Goal: Task Accomplishment & Management: Complete application form

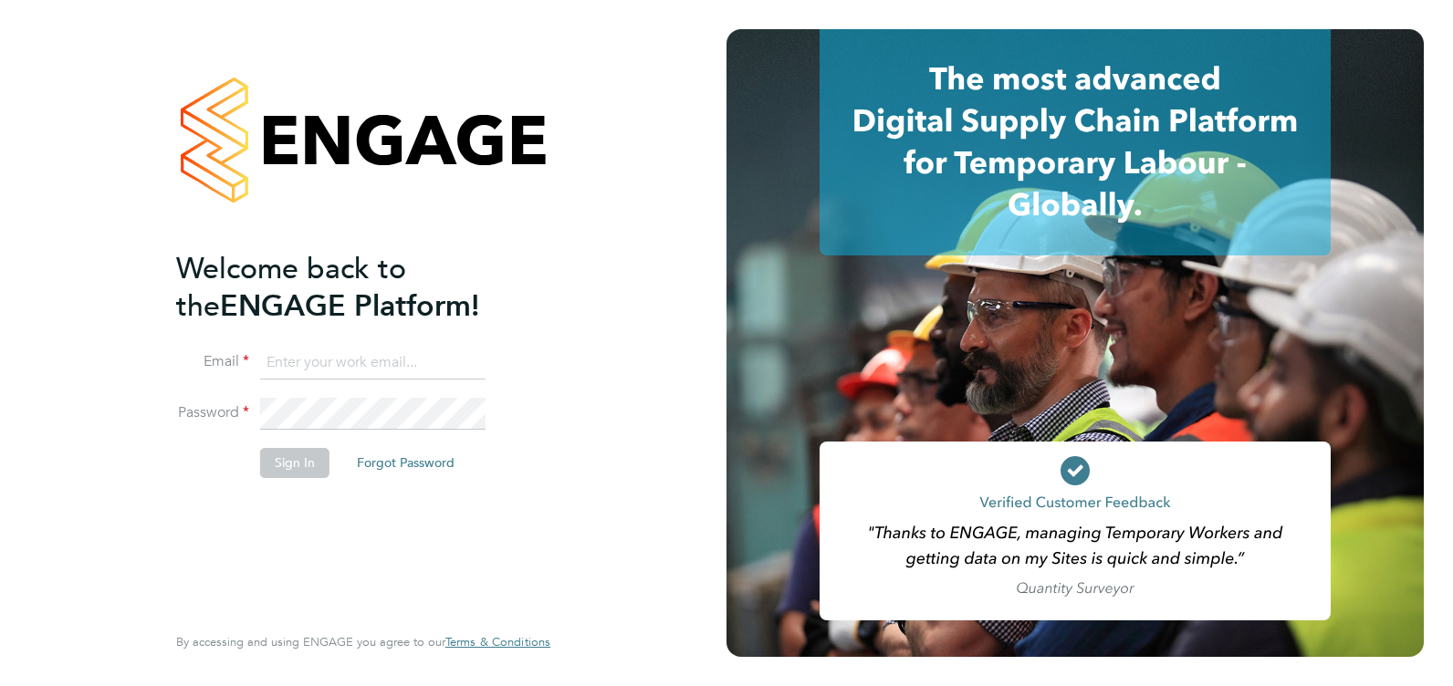
click at [387, 362] on input at bounding box center [372, 363] width 225 height 33
type input "[EMAIL_ADDRESS][DOMAIN_NAME]"
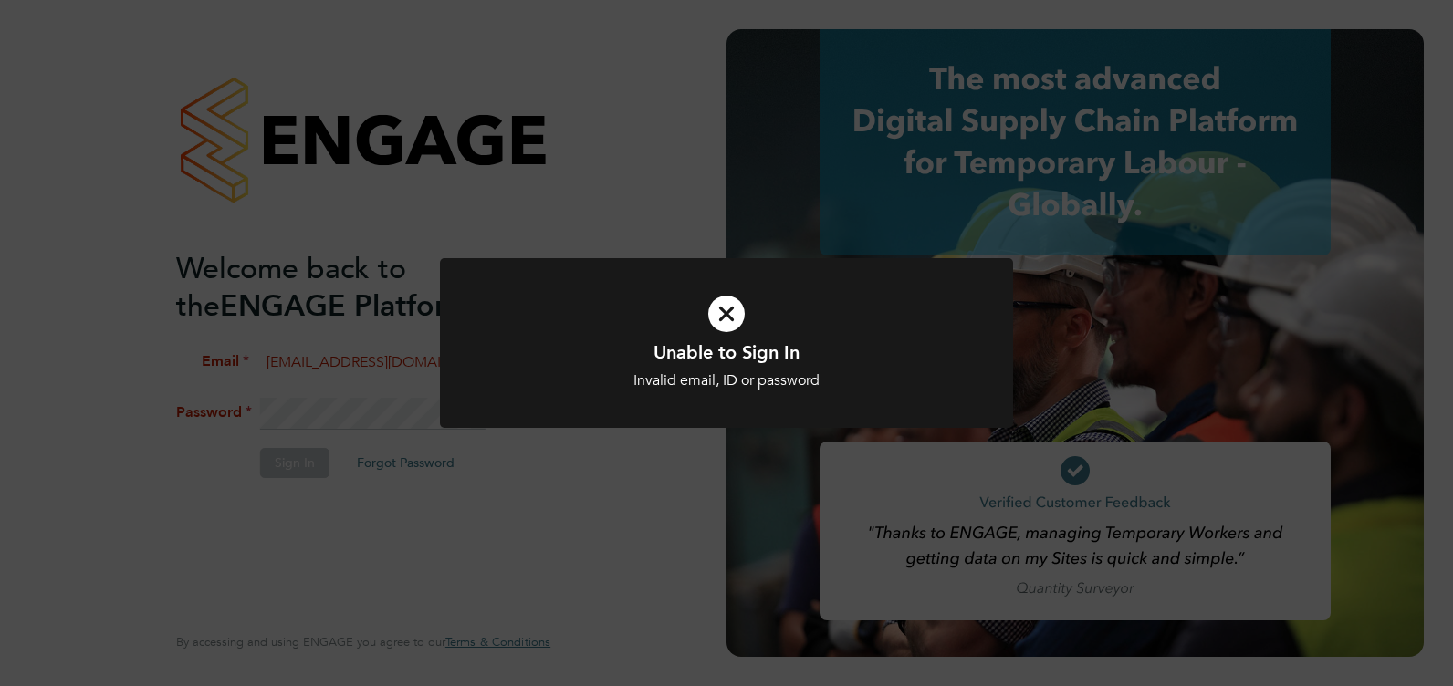
click at [674, 361] on h1 "Unable to Sign In" at bounding box center [726, 352] width 475 height 24
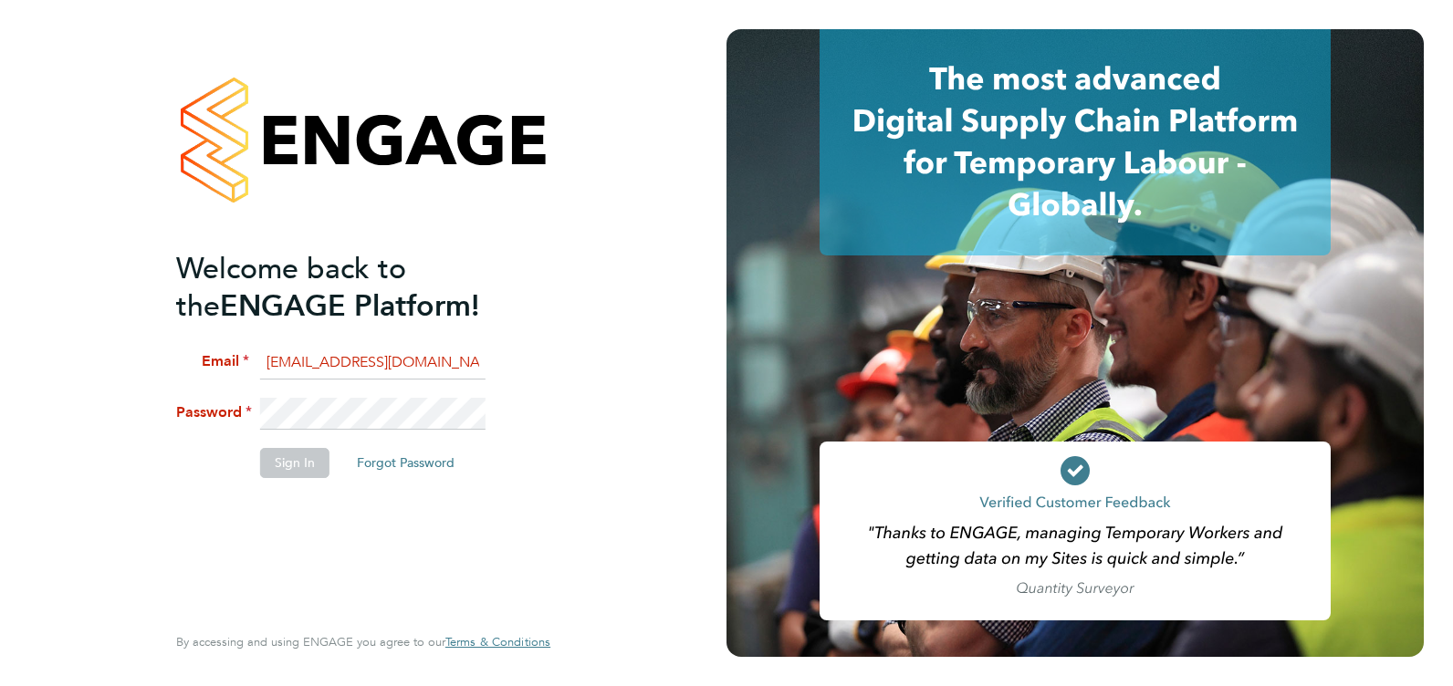
click at [768, 368] on div at bounding box center [1074, 343] width 697 height 628
click at [203, 424] on li "Password" at bounding box center [354, 423] width 356 height 51
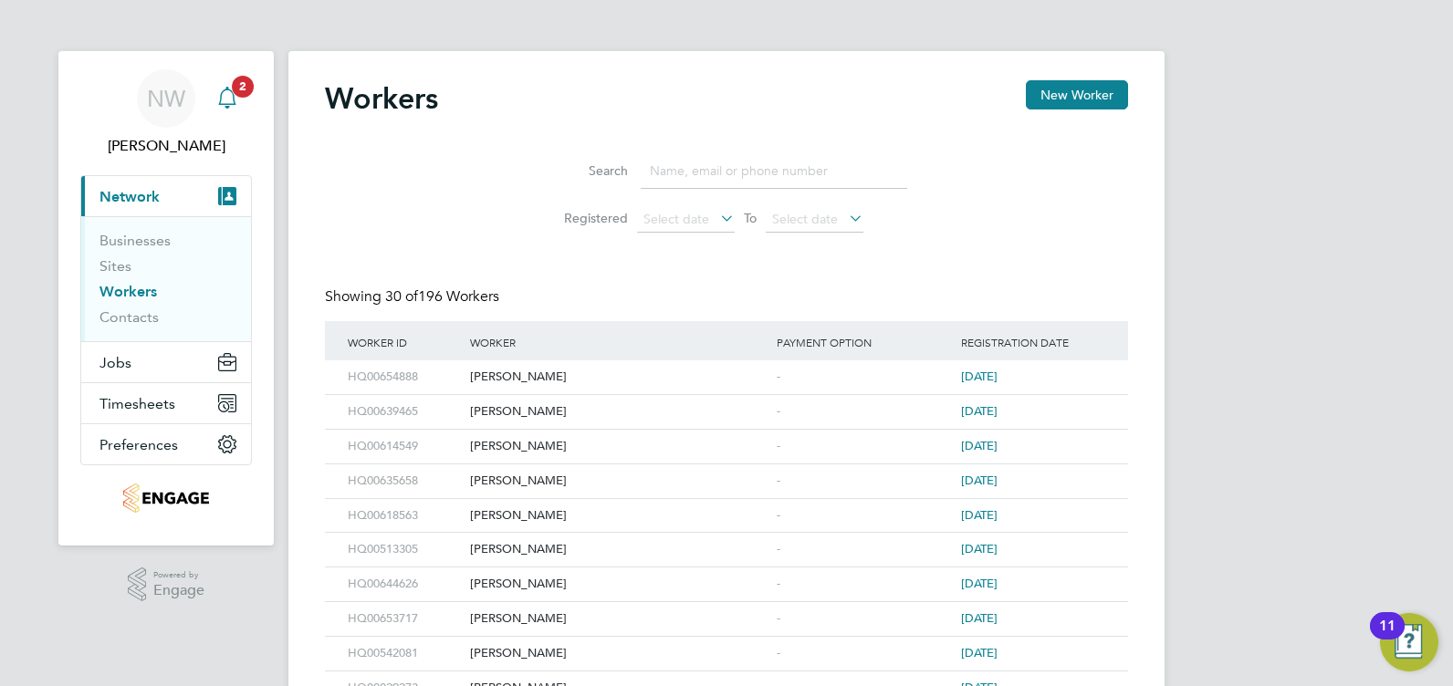
click at [227, 92] on icon "Main navigation" at bounding box center [227, 98] width 22 height 22
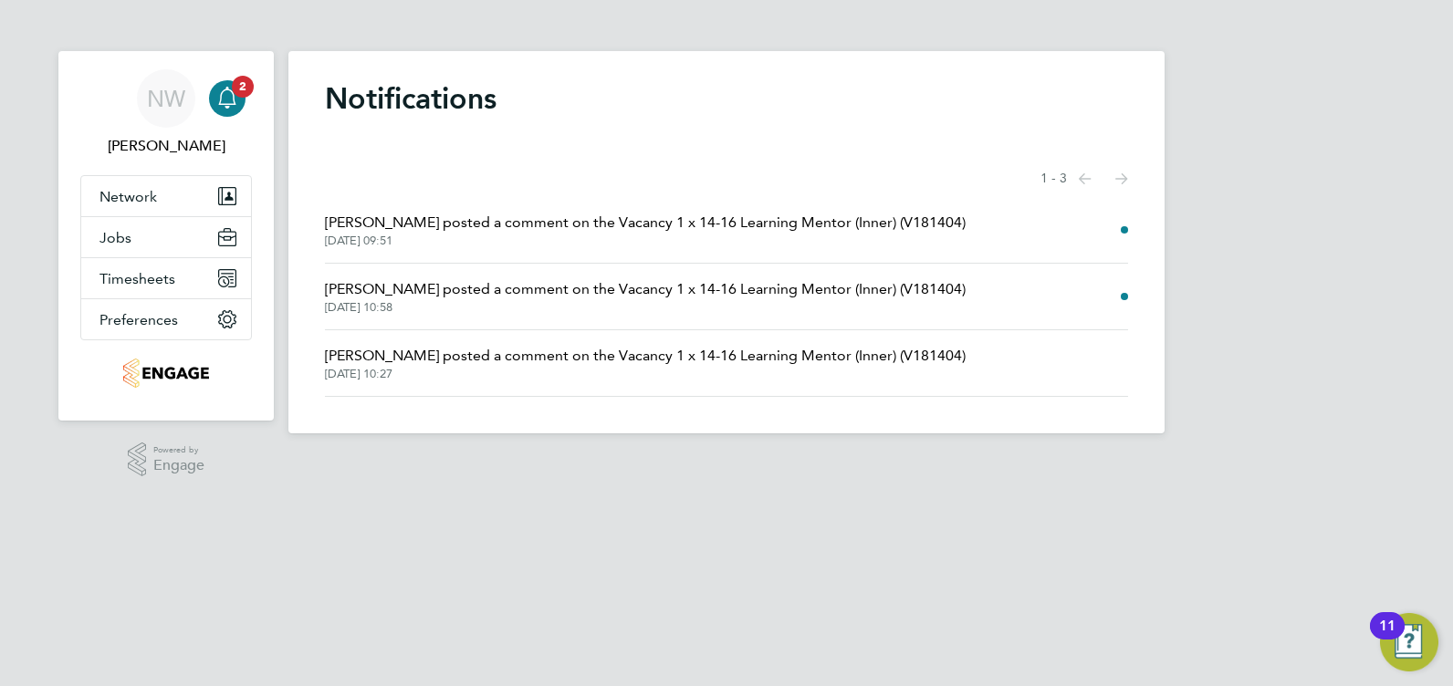
click at [664, 236] on span "[DATE] 09:51" at bounding box center [645, 241] width 641 height 15
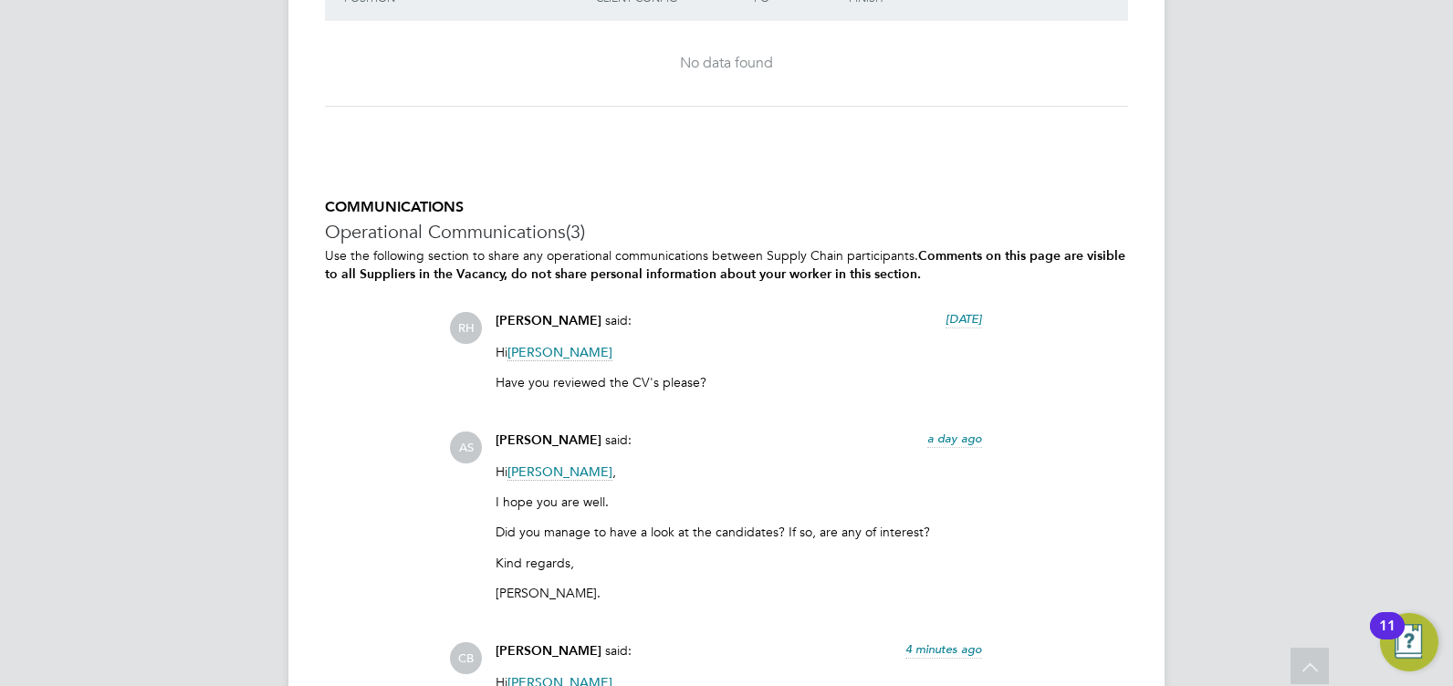
scroll to position [3651, 0]
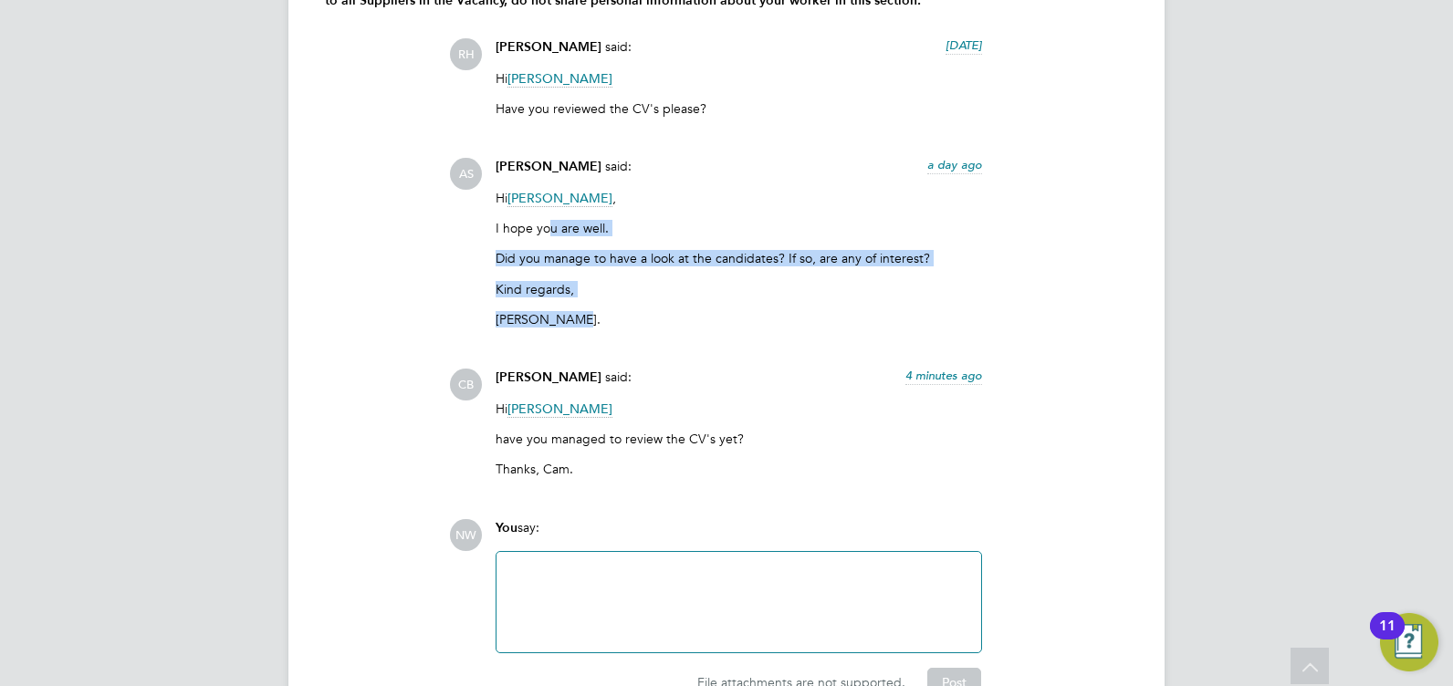
drag, startPoint x: 553, startPoint y: 225, endPoint x: 658, endPoint y: 316, distance: 138.5
click at [658, 313] on div "Hi Rabia Khanom , I hope you are well. Did you manage to have a look at the can…" at bounding box center [739, 266] width 486 height 152
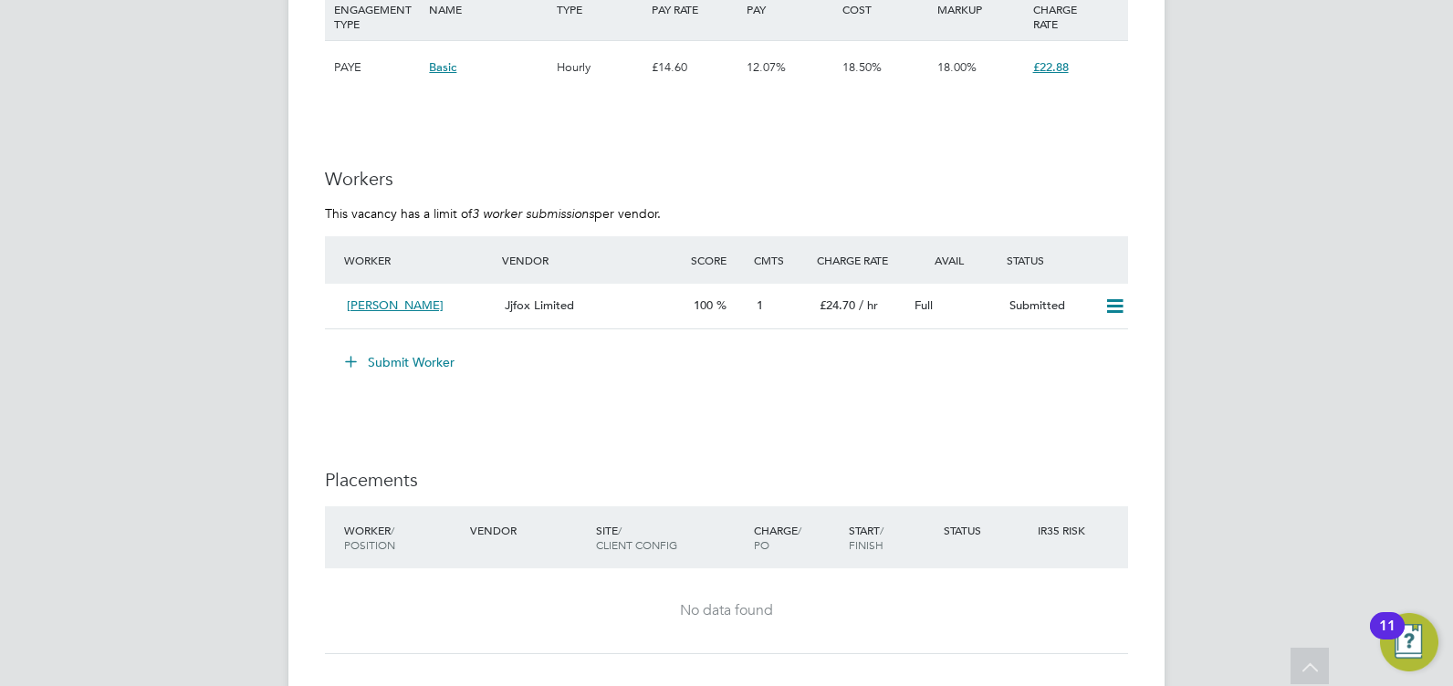
scroll to position [2555, 0]
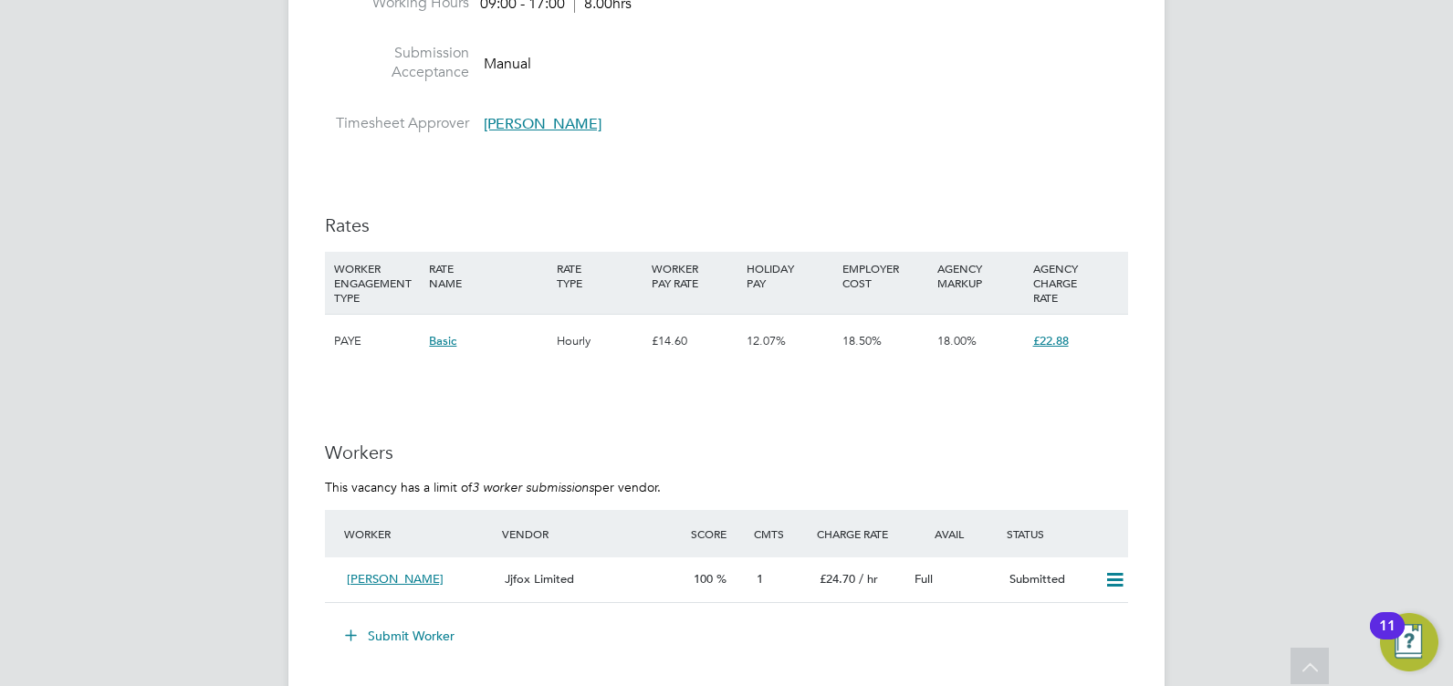
click at [358, 632] on icon at bounding box center [351, 635] width 14 height 14
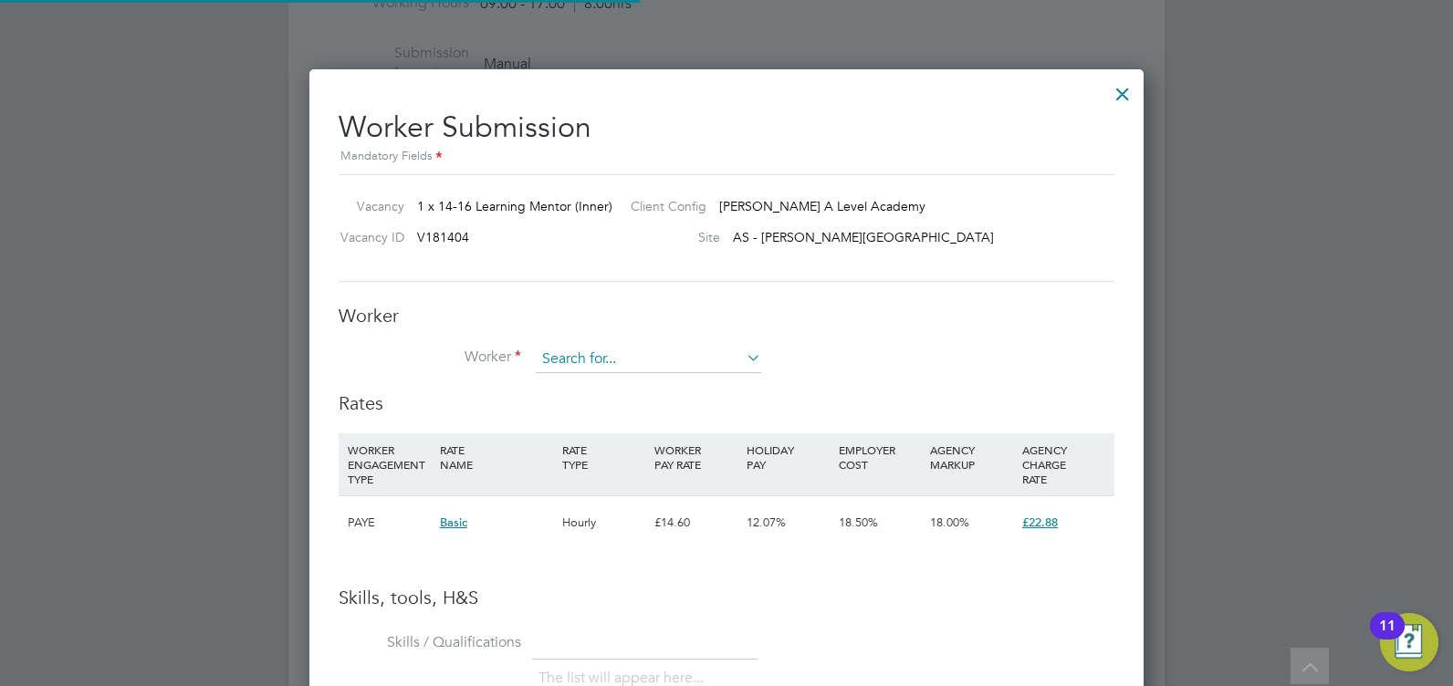
scroll to position [54, 124]
click at [731, 361] on input at bounding box center [648, 359] width 225 height 27
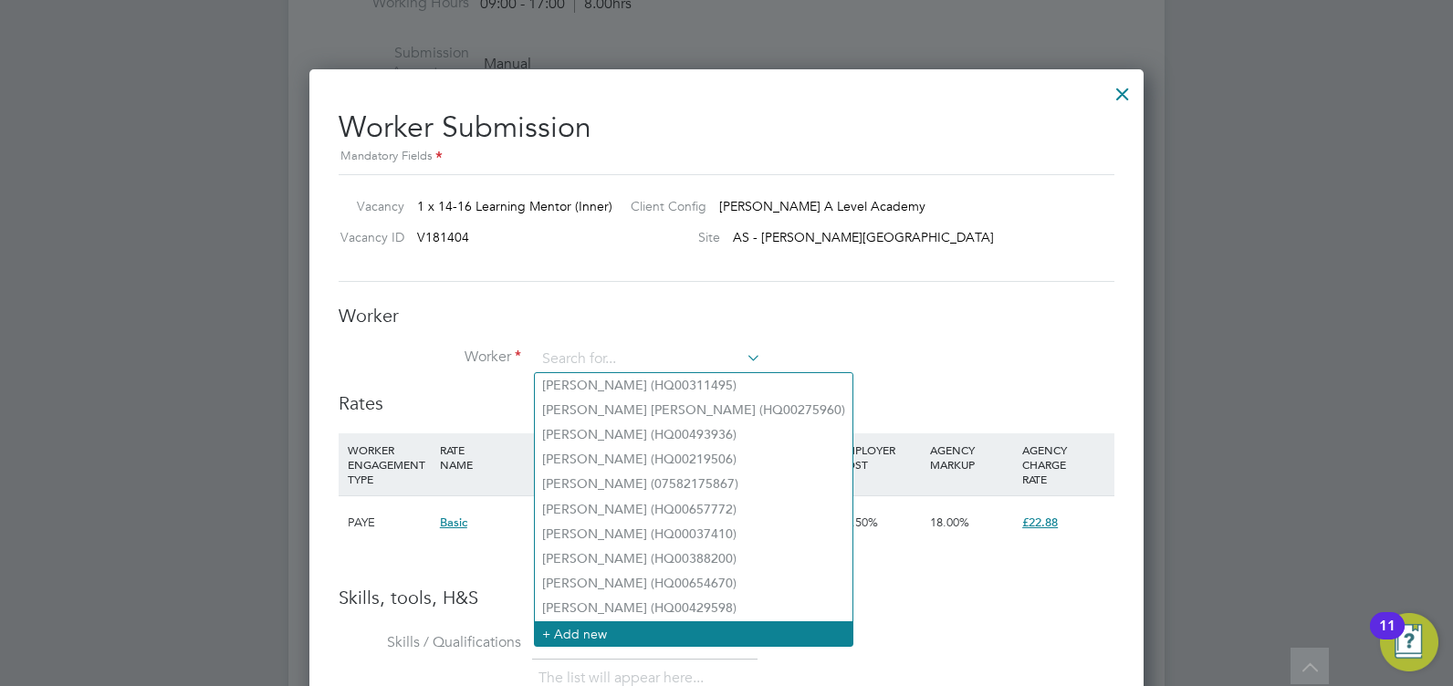
click at [583, 631] on li "+ Add new" at bounding box center [694, 634] width 318 height 25
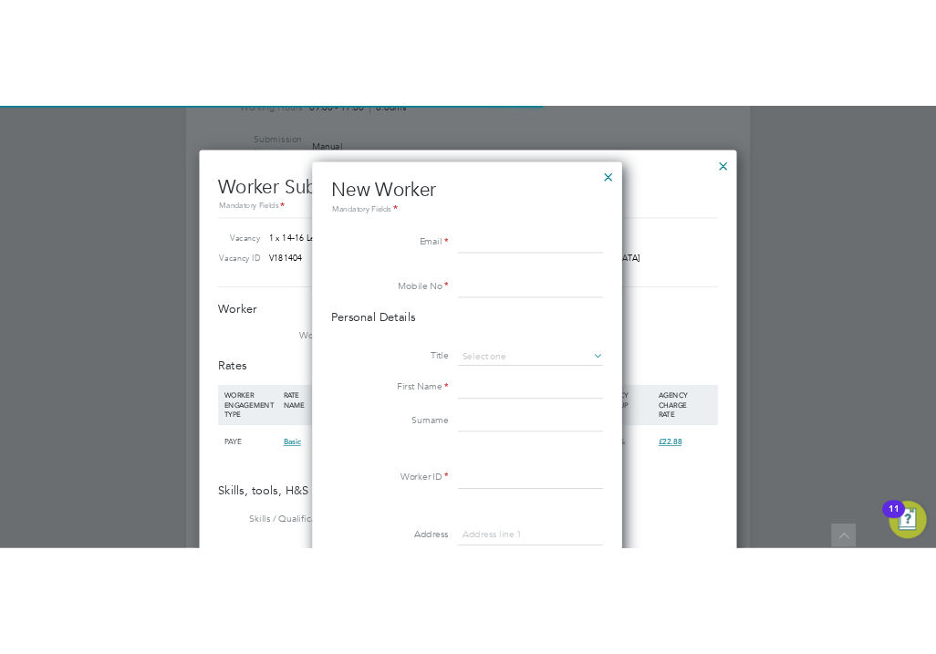
scroll to position [1544, 484]
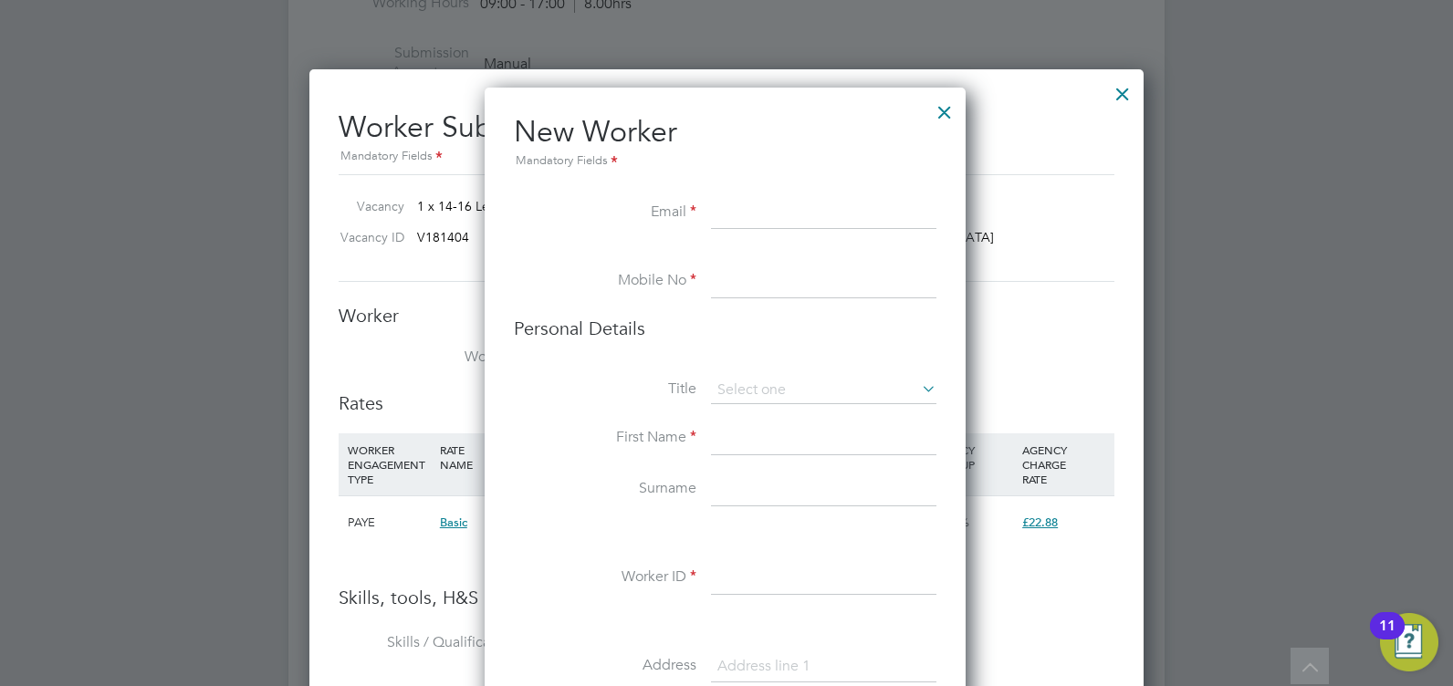
paste input "anuradhashee@gmail.com"
type input "anuradhashee@gmail.com"
click at [747, 290] on input at bounding box center [823, 282] width 225 height 33
paste input "07419 772 429"
type input "07419 772 429"
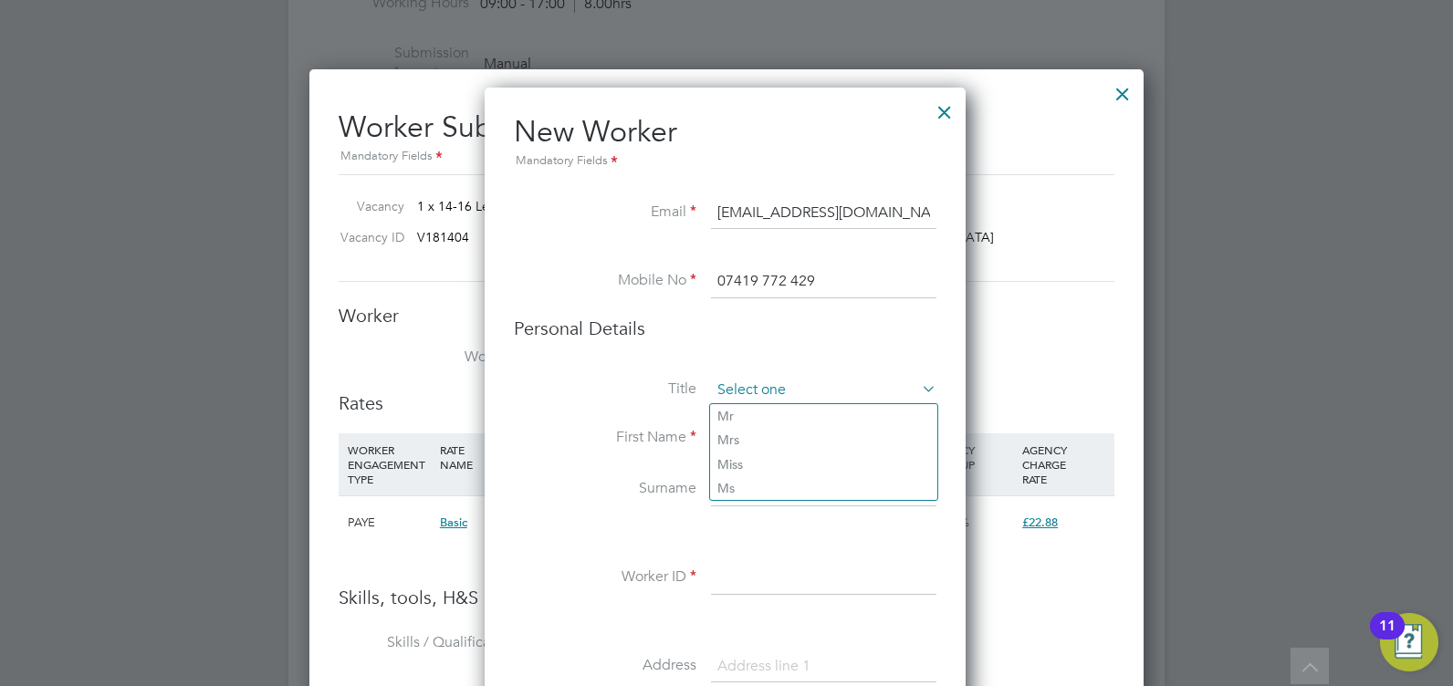
click at [733, 392] on input at bounding box center [823, 390] width 225 height 27
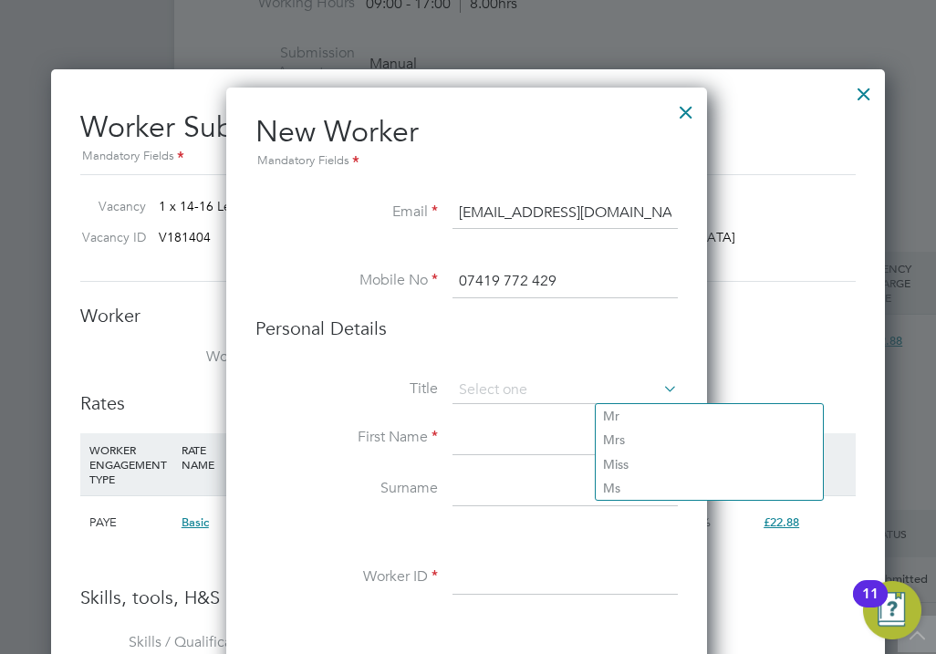
scroll to position [31, 183]
click at [505, 386] on input at bounding box center [565, 390] width 225 height 27
click at [477, 436] on input at bounding box center [565, 439] width 225 height 33
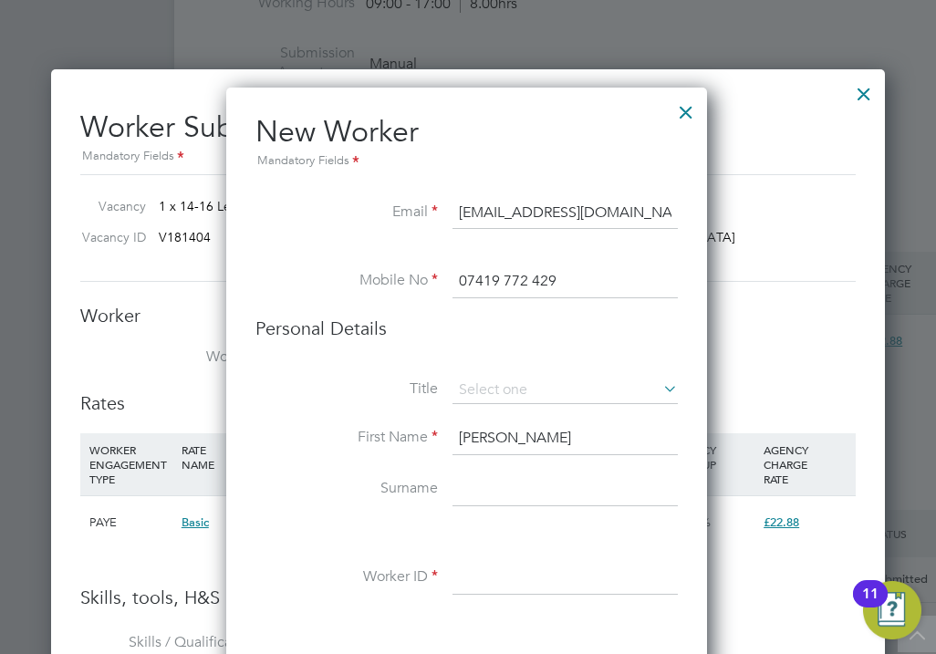
scroll to position [2738, 0]
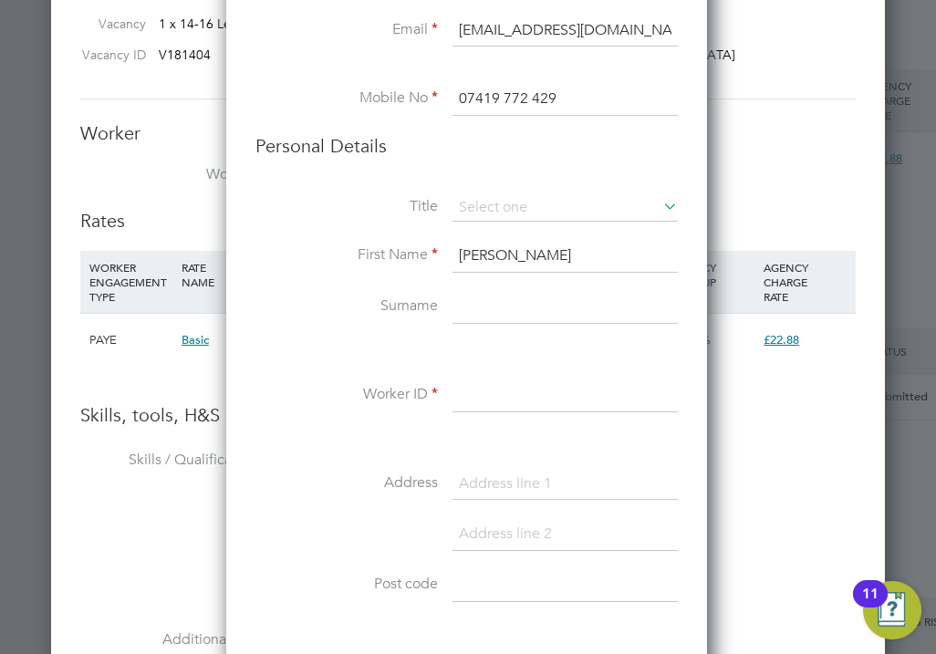
type input "Anuradha"
click at [483, 416] on li "Worker ID" at bounding box center [467, 405] width 423 height 51
click at [485, 395] on input at bounding box center [565, 396] width 225 height 33
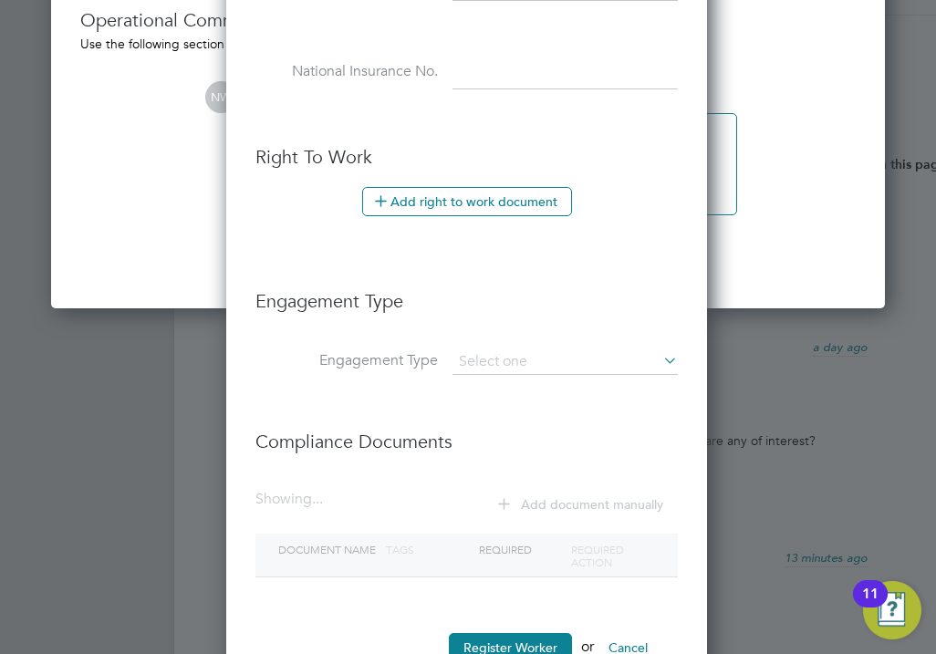
scroll to position [3742, 0]
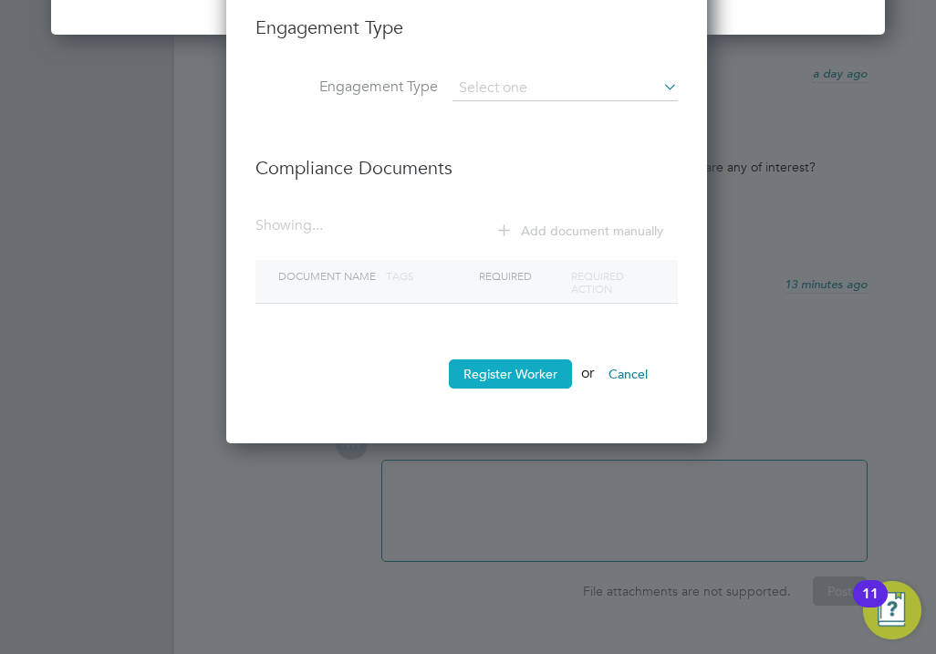
type input "HQ00659928"
click at [488, 370] on button "Register Worker" at bounding box center [510, 374] width 123 height 29
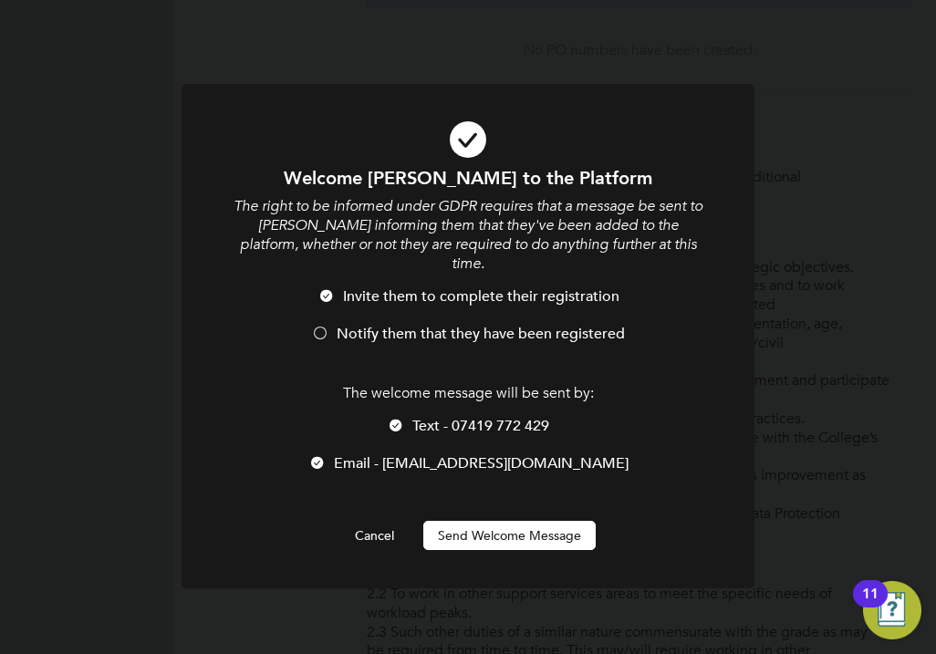
scroll to position [1544, 484]
click at [398, 418] on div at bounding box center [396, 427] width 18 height 18
click at [480, 522] on button "Send Welcome Message" at bounding box center [509, 535] width 172 height 29
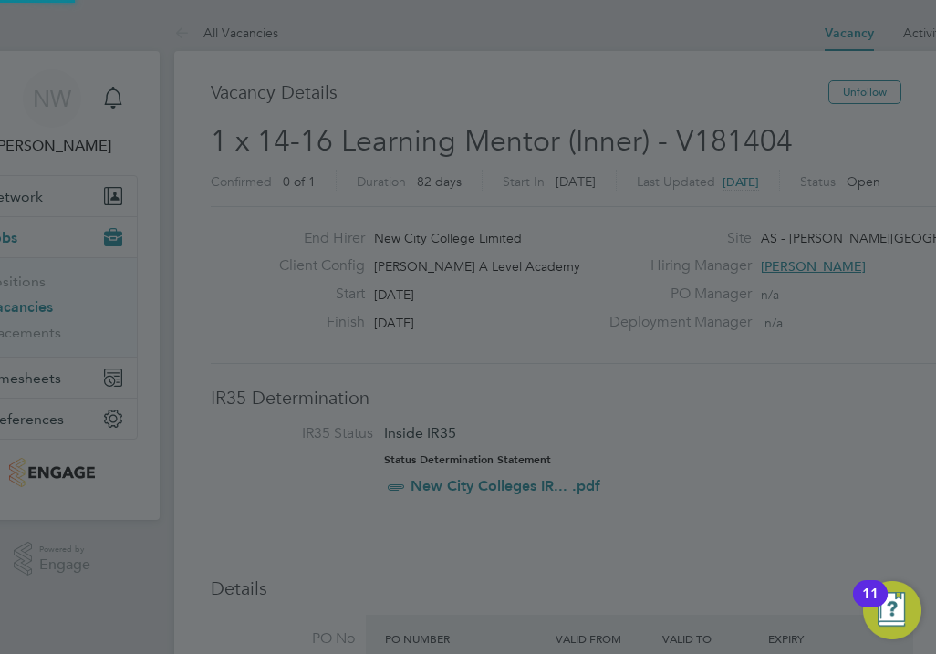
scroll to position [654, 0]
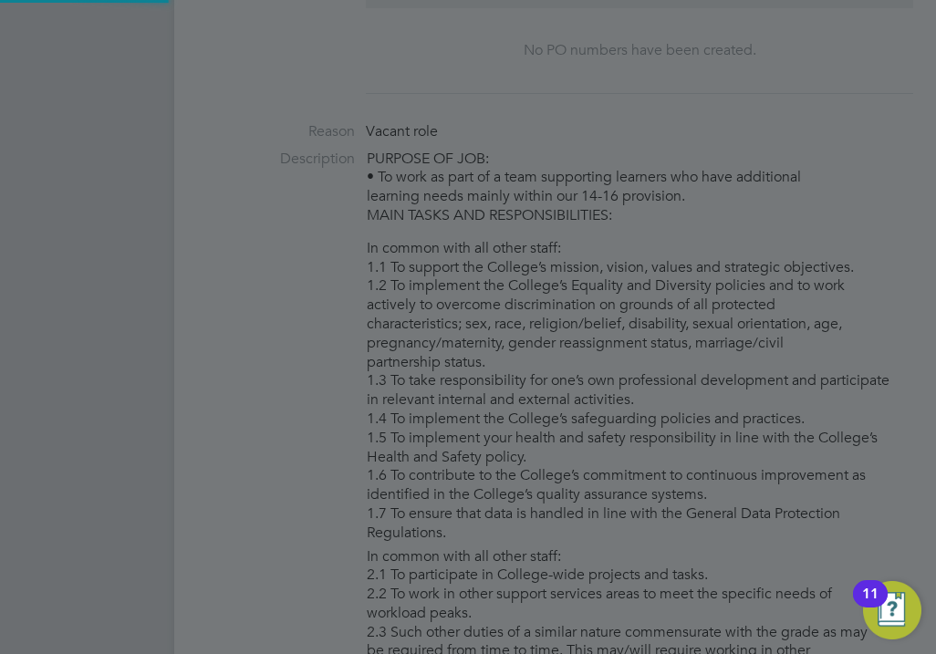
type input "Anuradha (HQ00659928)"
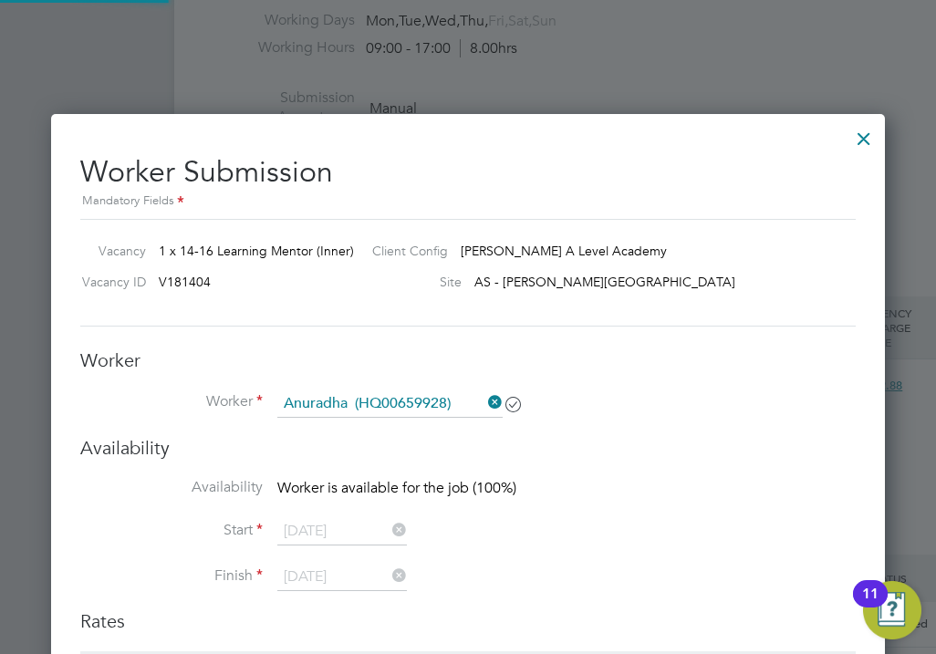
scroll to position [2555, 0]
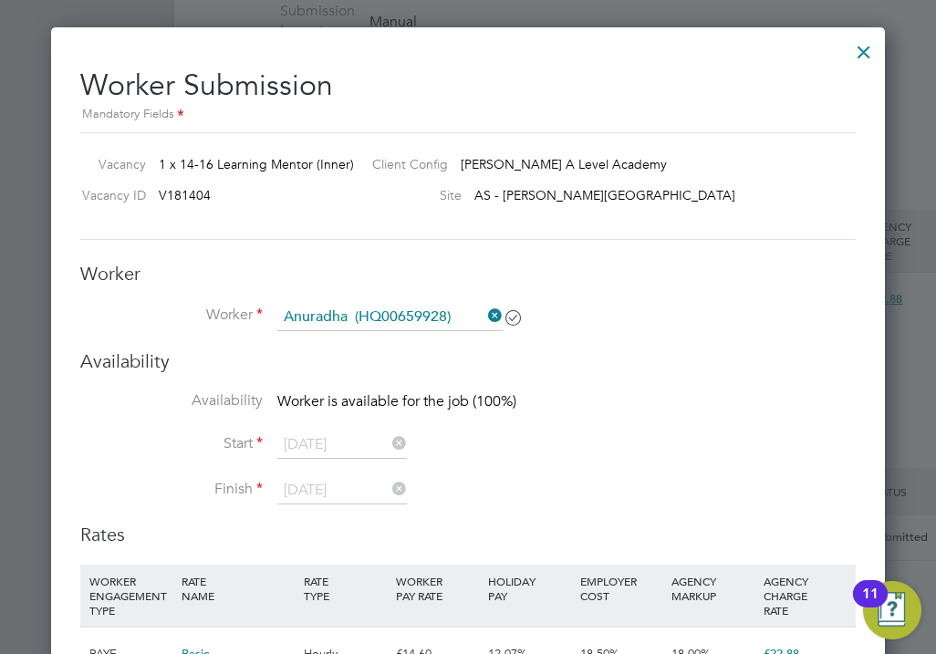
click at [389, 445] on icon at bounding box center [389, 444] width 0 height 26
click at [389, 444] on icon at bounding box center [389, 444] width 0 height 26
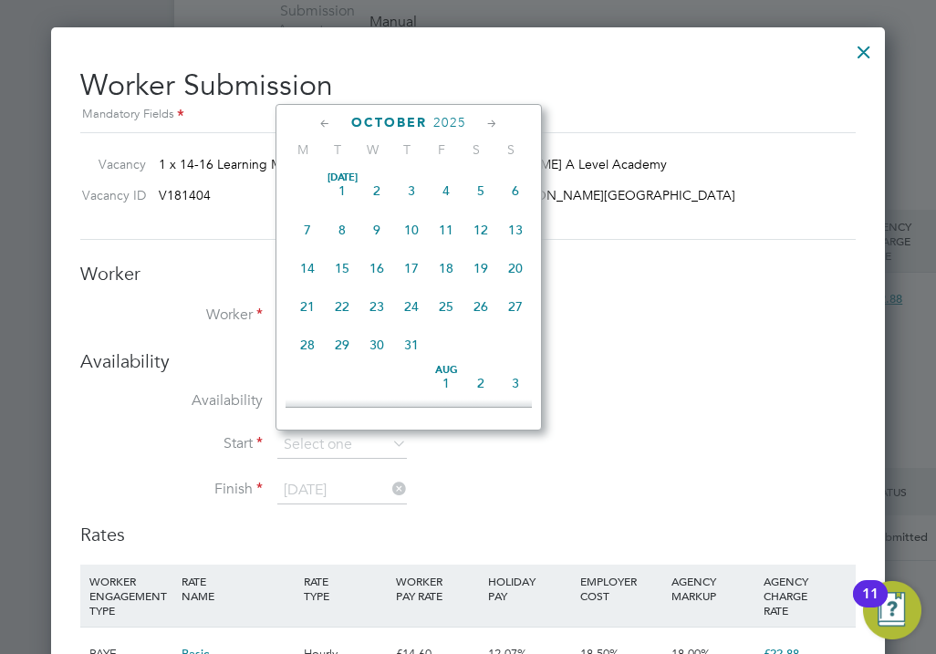
scroll to position [514, 0]
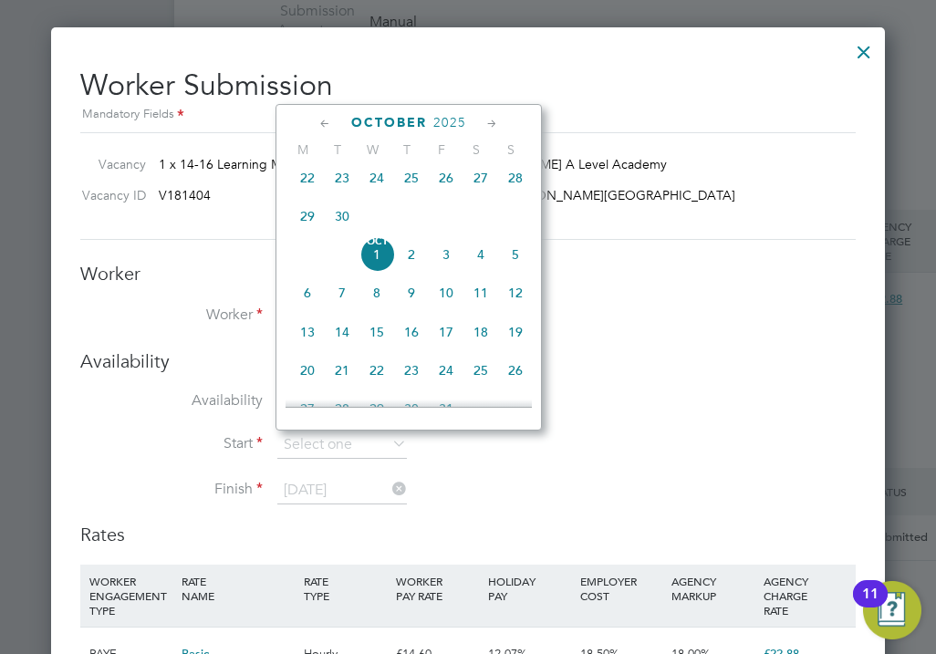
click at [373, 272] on span "Oct 1" at bounding box center [377, 254] width 35 height 35
type input "01 Oct 2025"
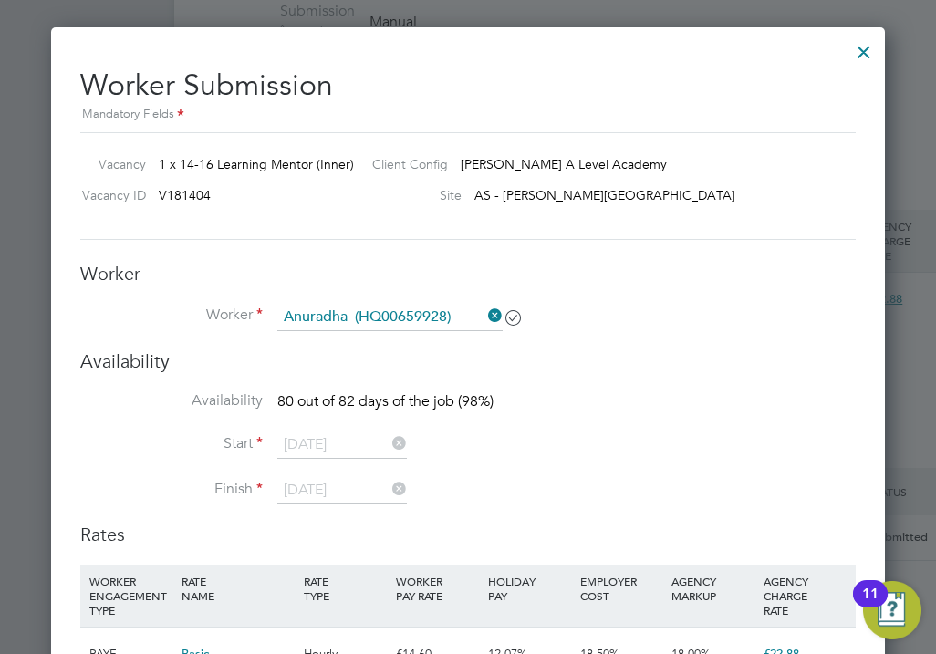
click at [574, 454] on li "Start 01 Oct 2025" at bounding box center [468, 455] width 776 height 46
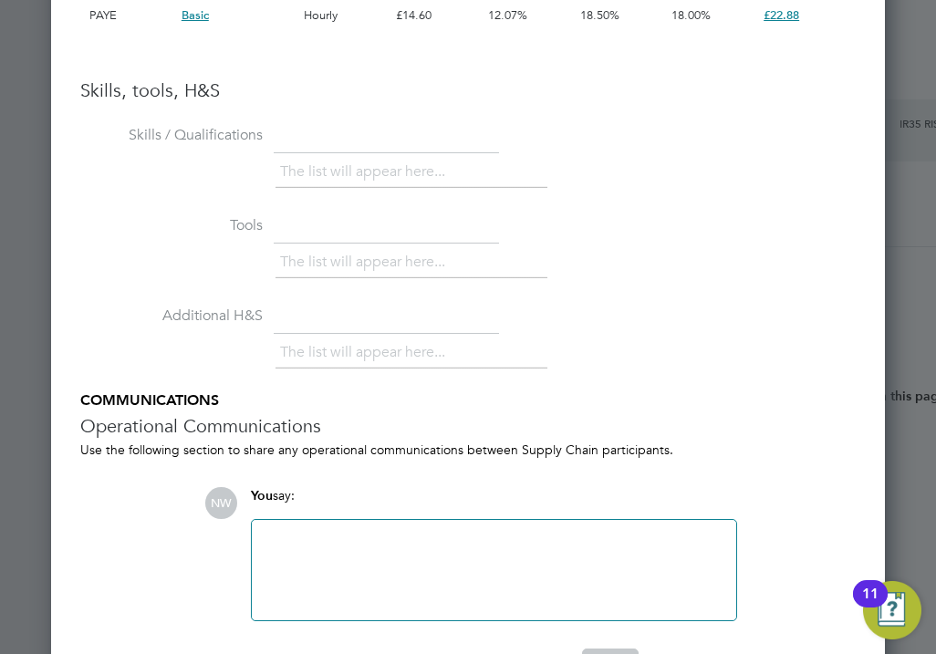
scroll to position [2689, 0]
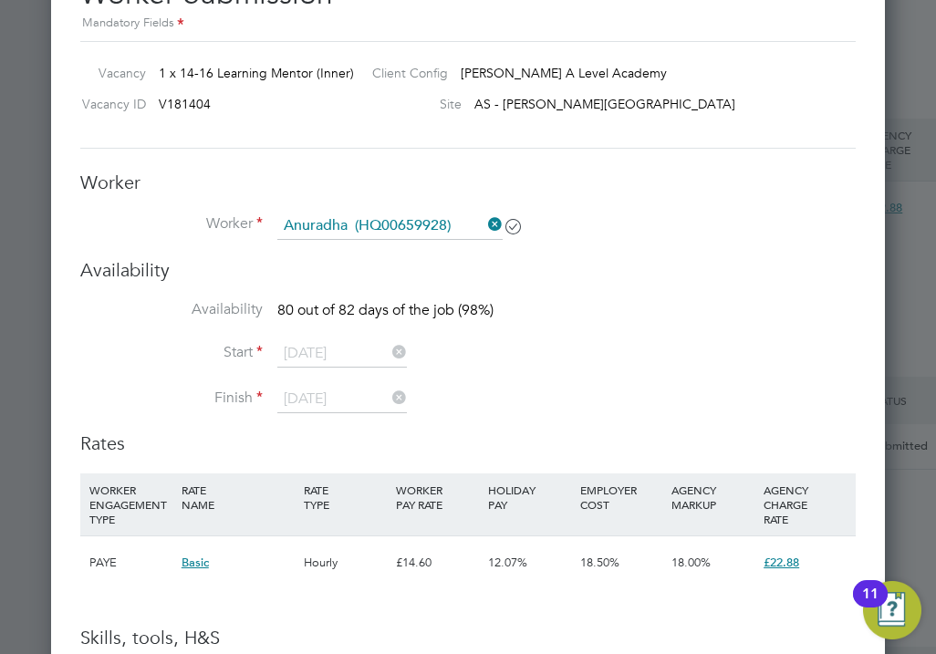
click at [197, 568] on span "Basic" at bounding box center [195, 563] width 27 height 16
click at [643, 590] on div "18.50%" at bounding box center [622, 563] width 92 height 53
click at [778, 564] on span "£22.88" at bounding box center [782, 563] width 36 height 16
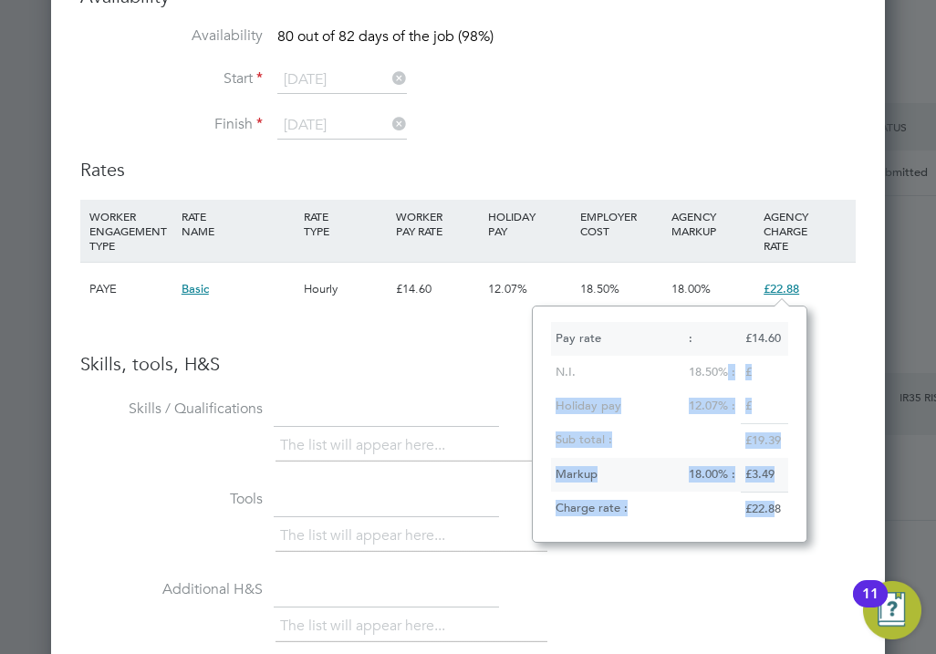
drag, startPoint x: 726, startPoint y: 372, endPoint x: 779, endPoint y: 530, distance: 166.5
click at [779, 530] on div "Pay rate : £14.60 N.I. 18.50% : £ Holiday pay 12.07% : £ Sub total : £19.39 Mar…" at bounding box center [670, 424] width 276 height 236
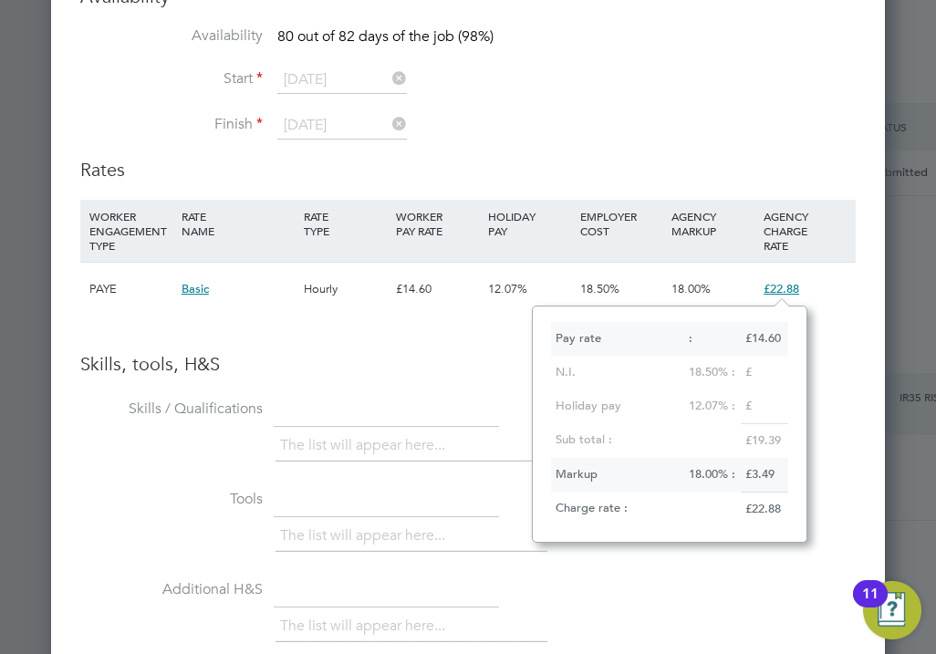
click at [381, 329] on li "WORKER ENGAGEMENT TYPE RATE NAME RATE TYPE WORKER PAY RATE HOLIDAY PAY EMPLOYER…" at bounding box center [468, 267] width 776 height 134
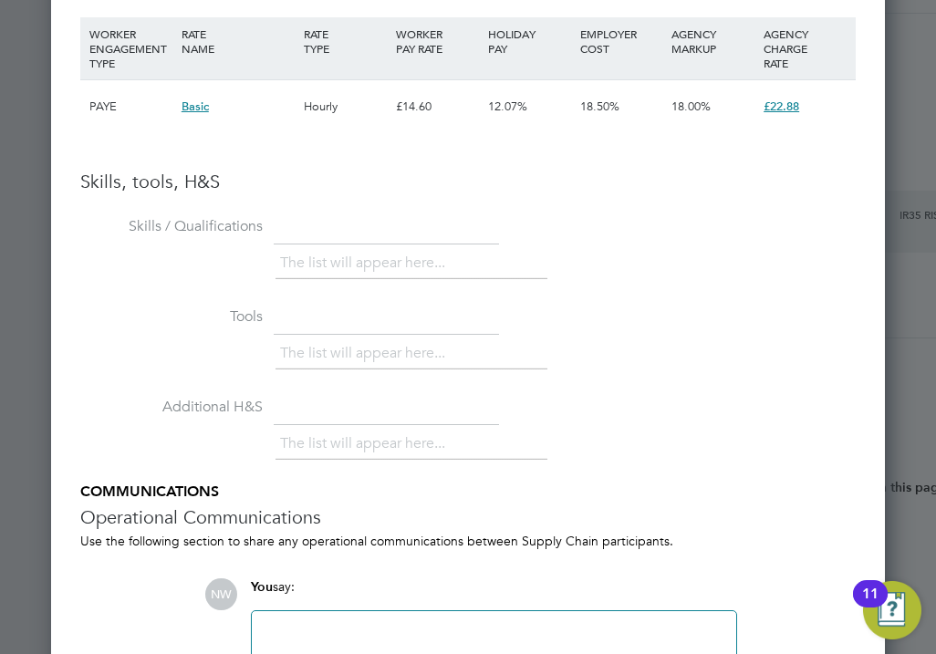
scroll to position [3419, 0]
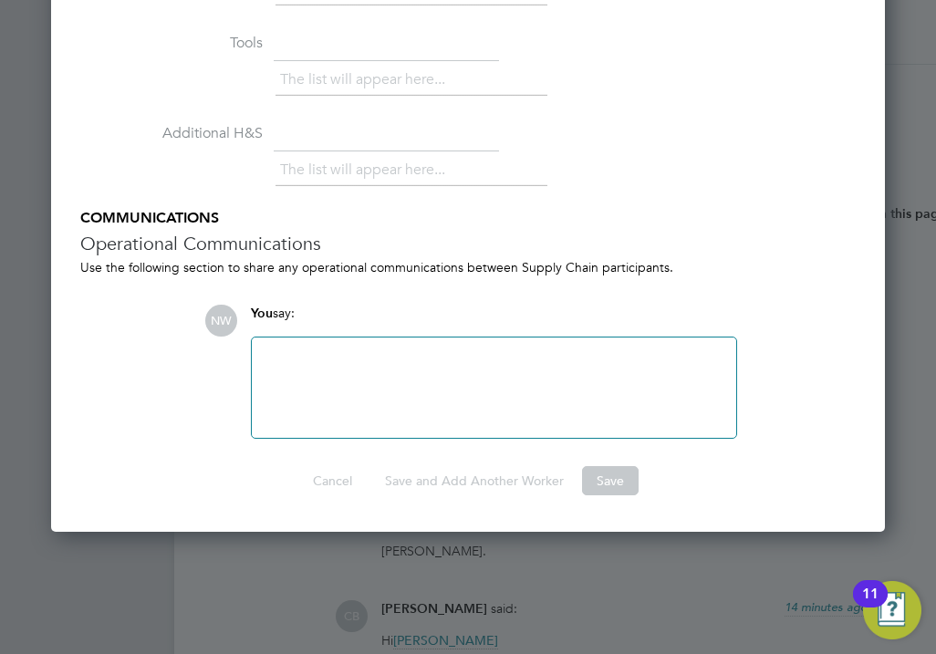
drag, startPoint x: 175, startPoint y: 265, endPoint x: 549, endPoint y: 295, distance: 375.4
click at [549, 295] on ul "Skills / Qualifications The list will appear here... Tools The list will appear…" at bounding box center [468, 188] width 776 height 500
drag, startPoint x: 549, startPoint y: 295, endPoint x: 653, endPoint y: 310, distance: 105.2
click at [653, 310] on div "You say:" at bounding box center [494, 321] width 486 height 32
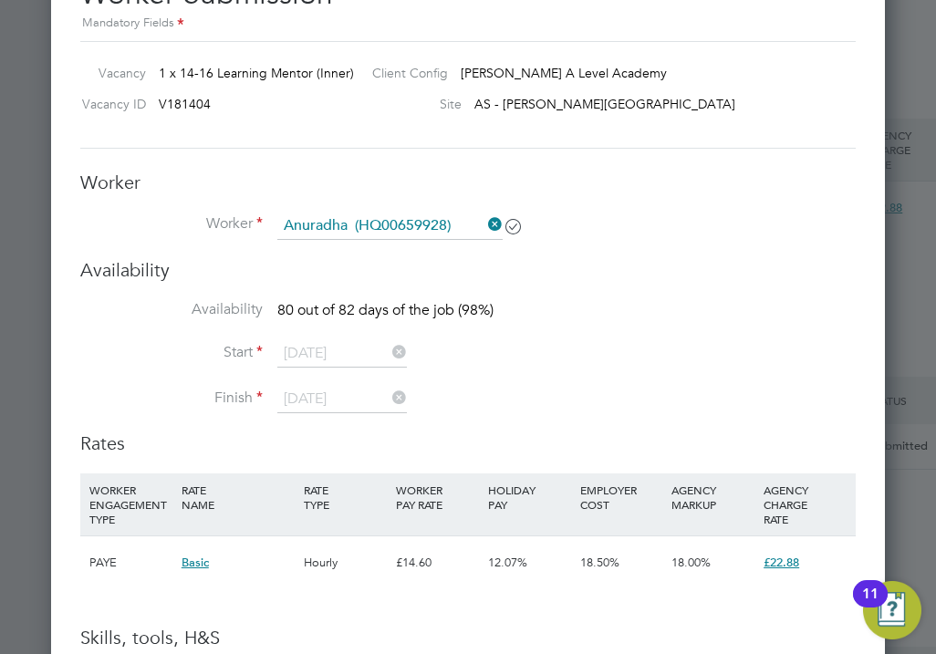
scroll to position [2597, 0]
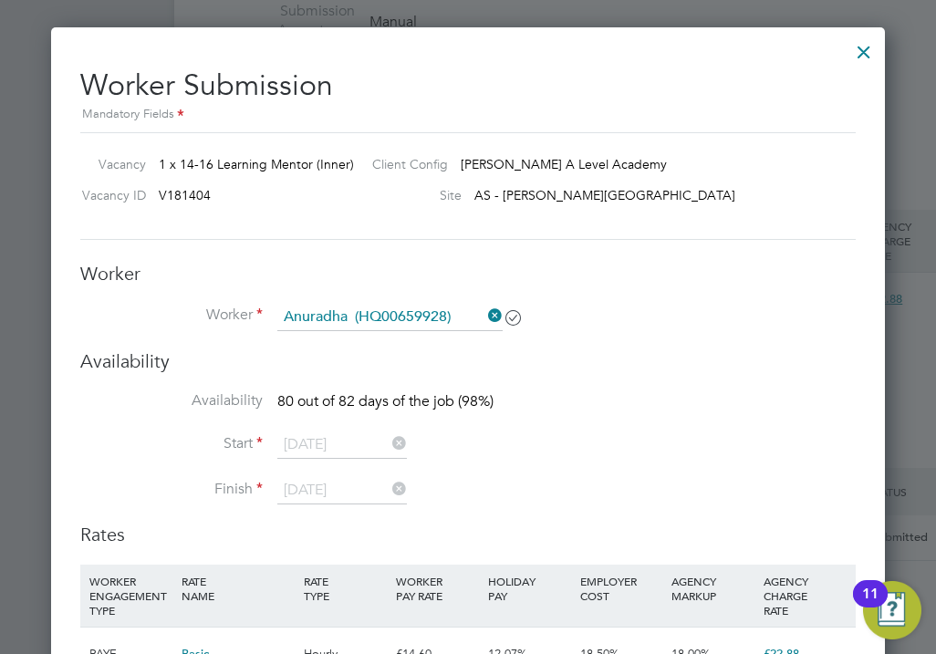
click at [389, 445] on icon at bounding box center [389, 444] width 0 height 26
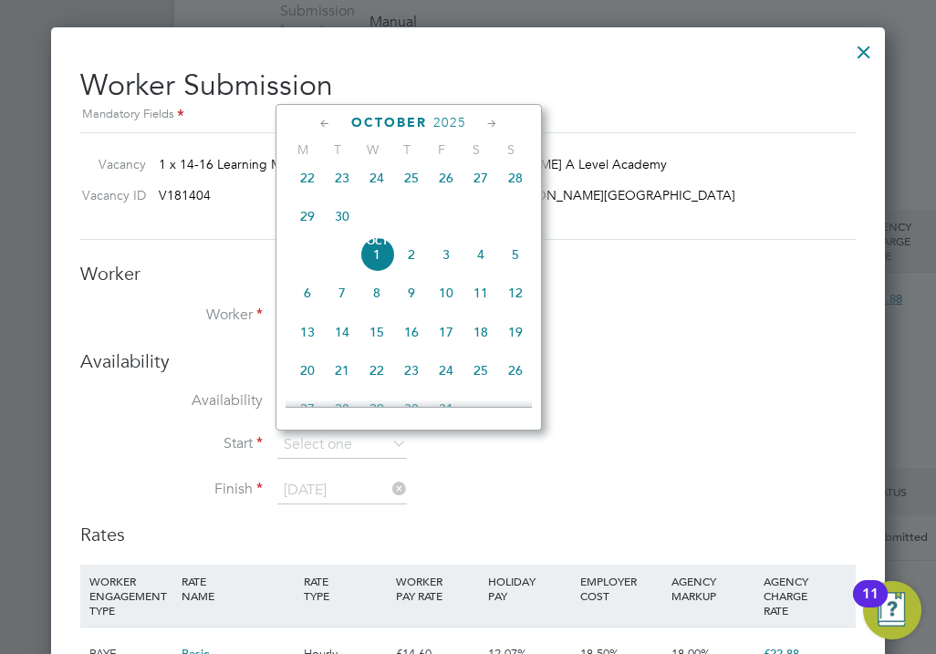
click at [309, 225] on span "29" at bounding box center [307, 216] width 35 height 35
type input "29 Sep 2025"
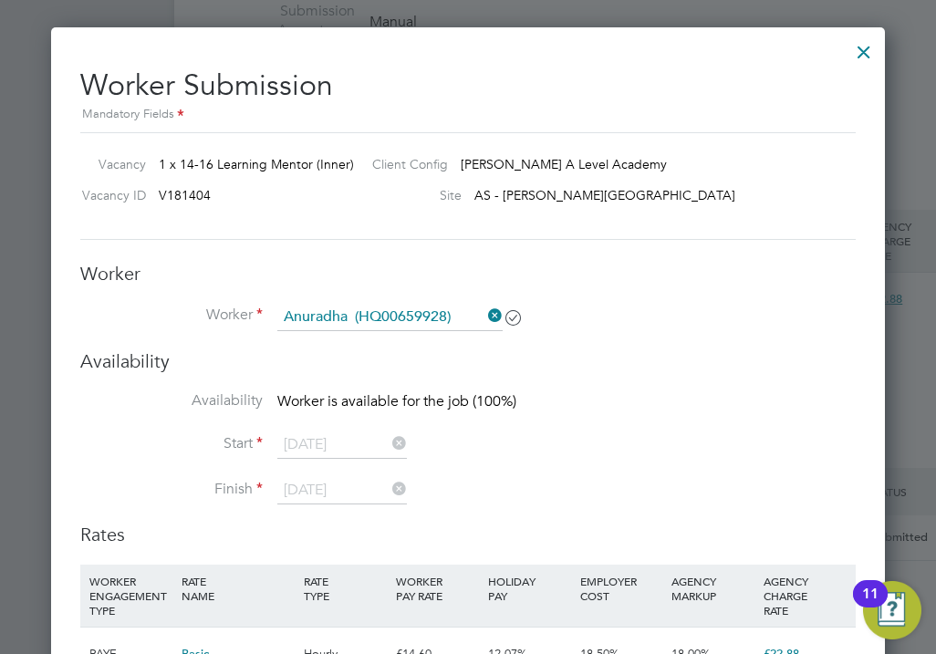
click at [571, 433] on li "Start 29 Sep 2025" at bounding box center [468, 455] width 776 height 46
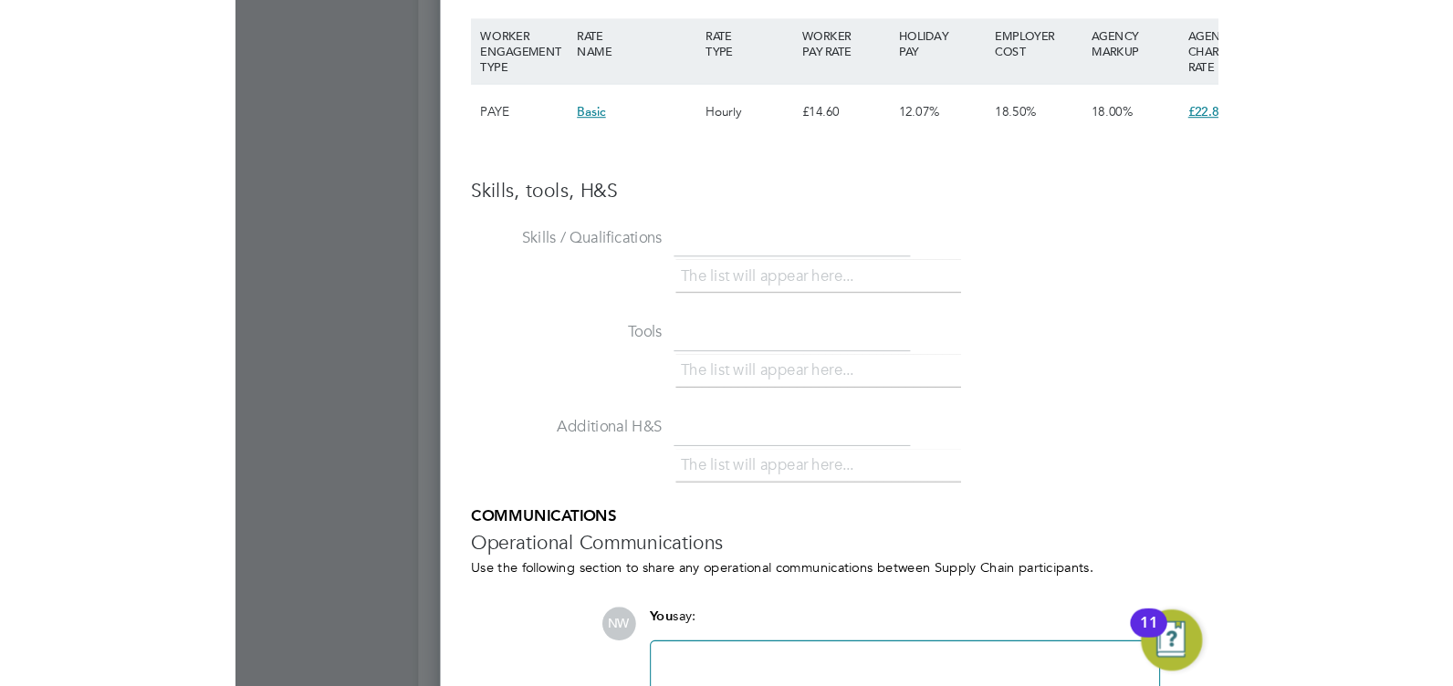
scroll to position [9, 9]
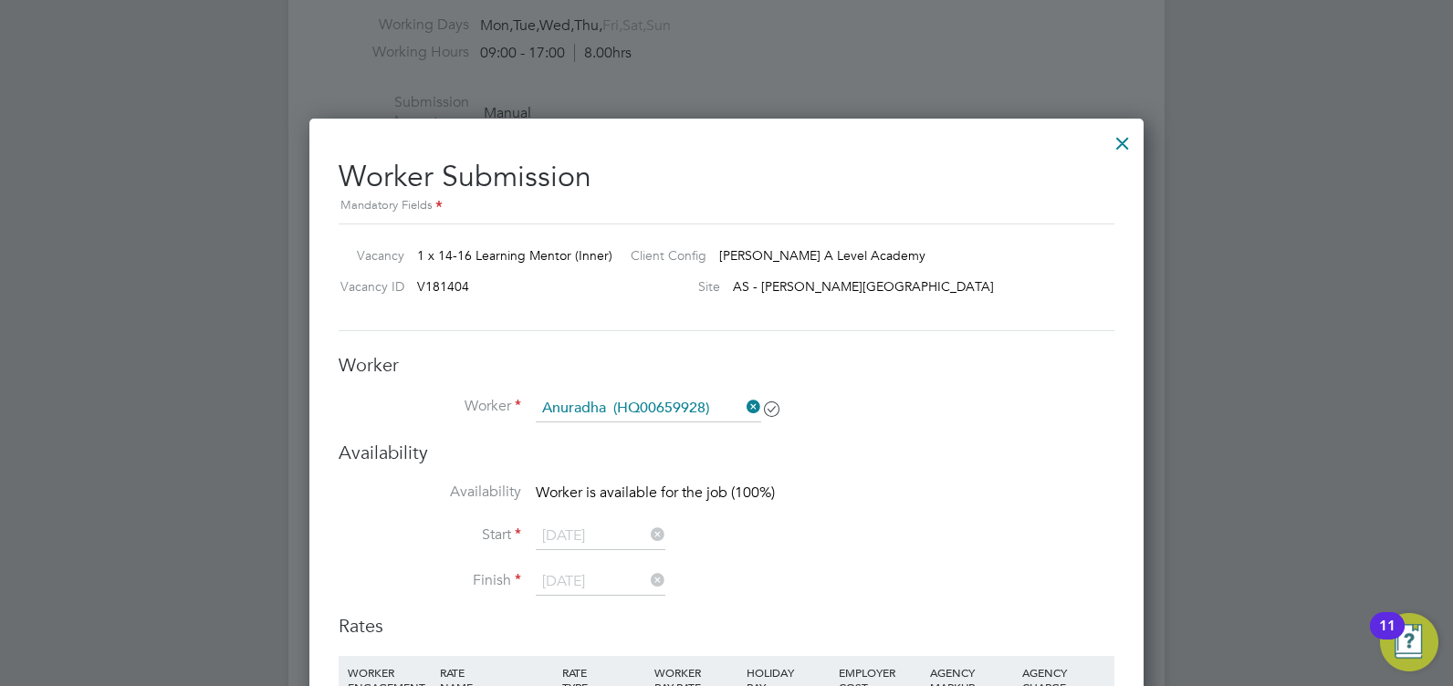
click at [1118, 141] on div at bounding box center [1122, 138] width 33 height 33
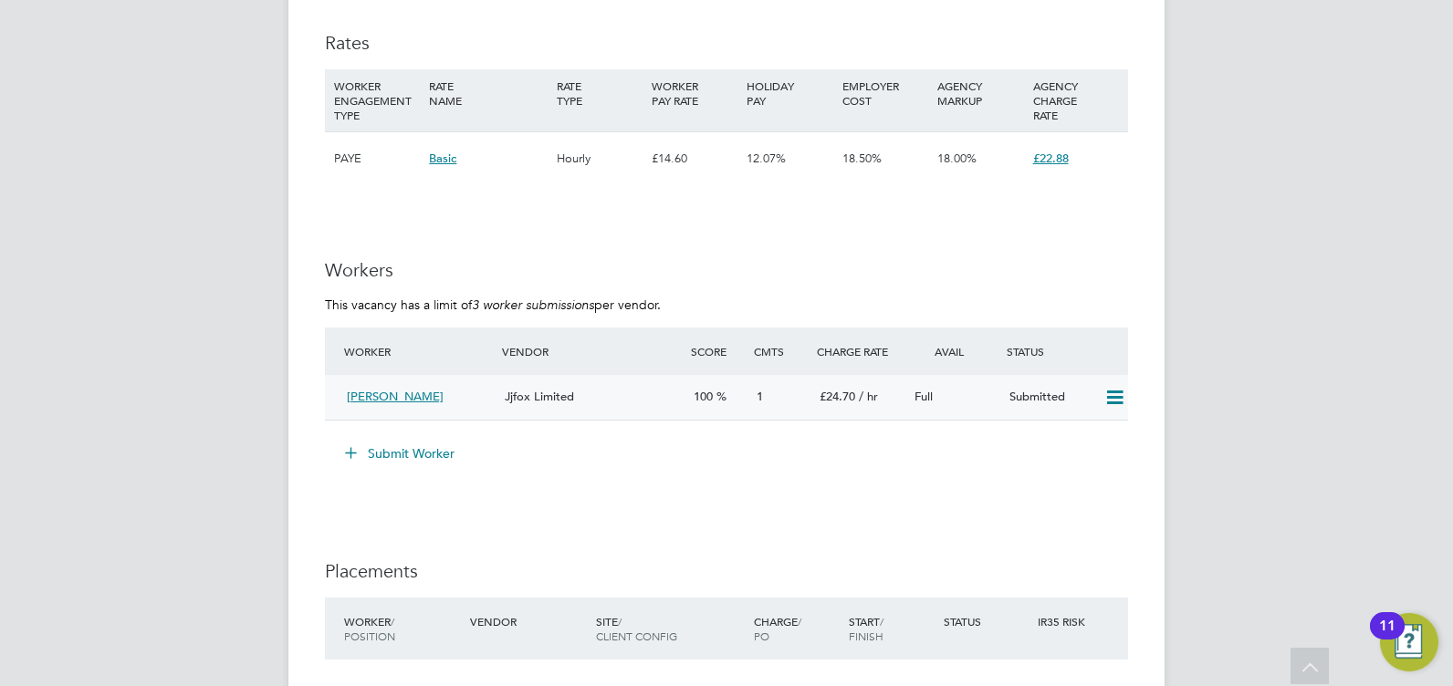
click at [1116, 392] on icon at bounding box center [1114, 398] width 23 height 15
click at [870, 452] on div "Submit Worker" at bounding box center [730, 453] width 796 height 29
click at [380, 455] on button "Submit Worker" at bounding box center [400, 453] width 137 height 29
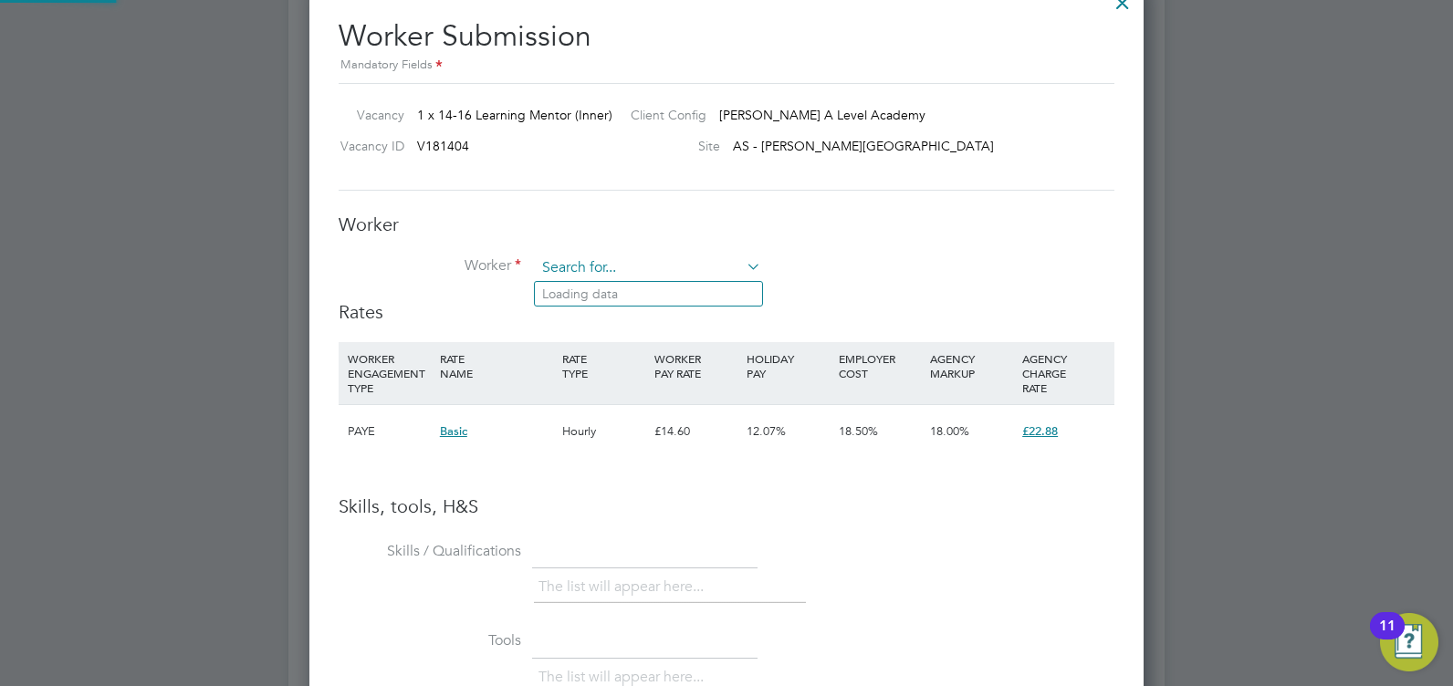
click at [587, 266] on input at bounding box center [648, 268] width 225 height 27
click at [598, 299] on li "Anu radha (HQ00659928)" at bounding box center [648, 294] width 227 height 25
type input "Anuradha (HQ00659928)"
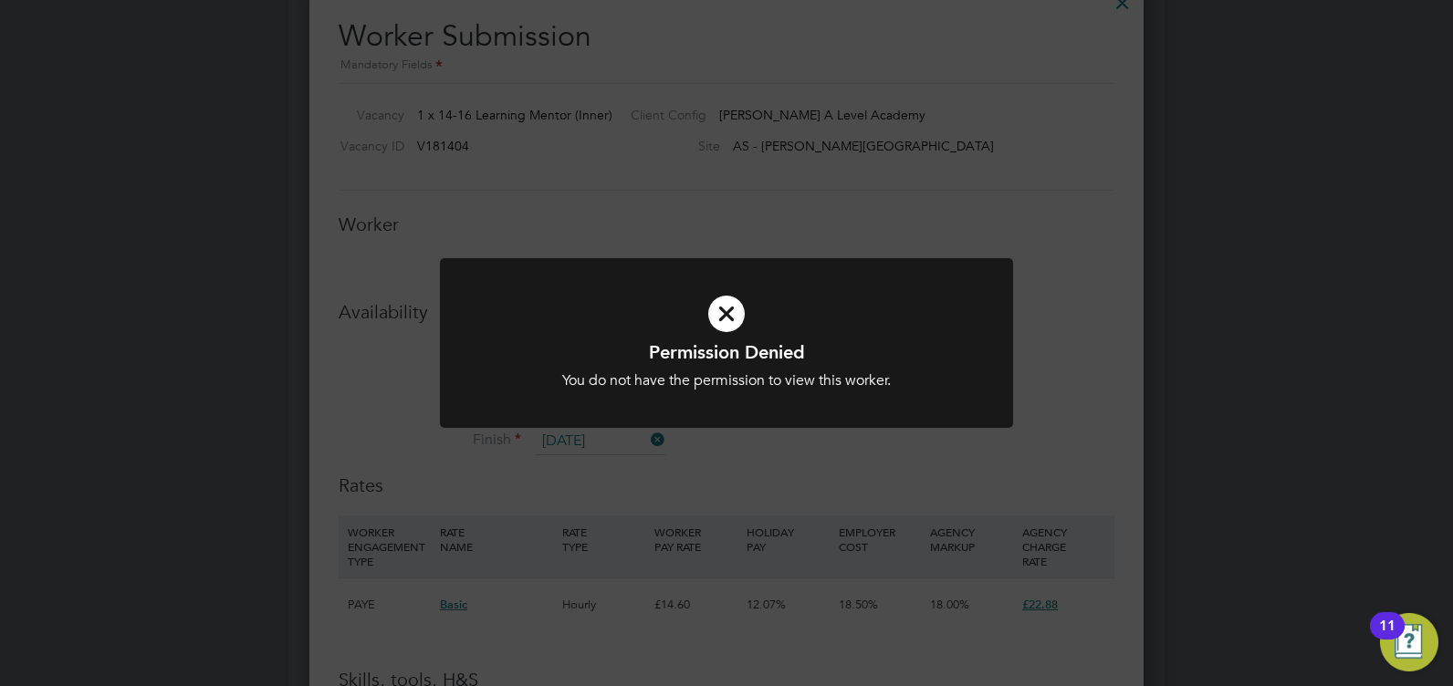
click at [1065, 349] on div "Permission Denied You do not have the permission to view this worker. Cancel Ok…" at bounding box center [726, 343] width 1453 height 686
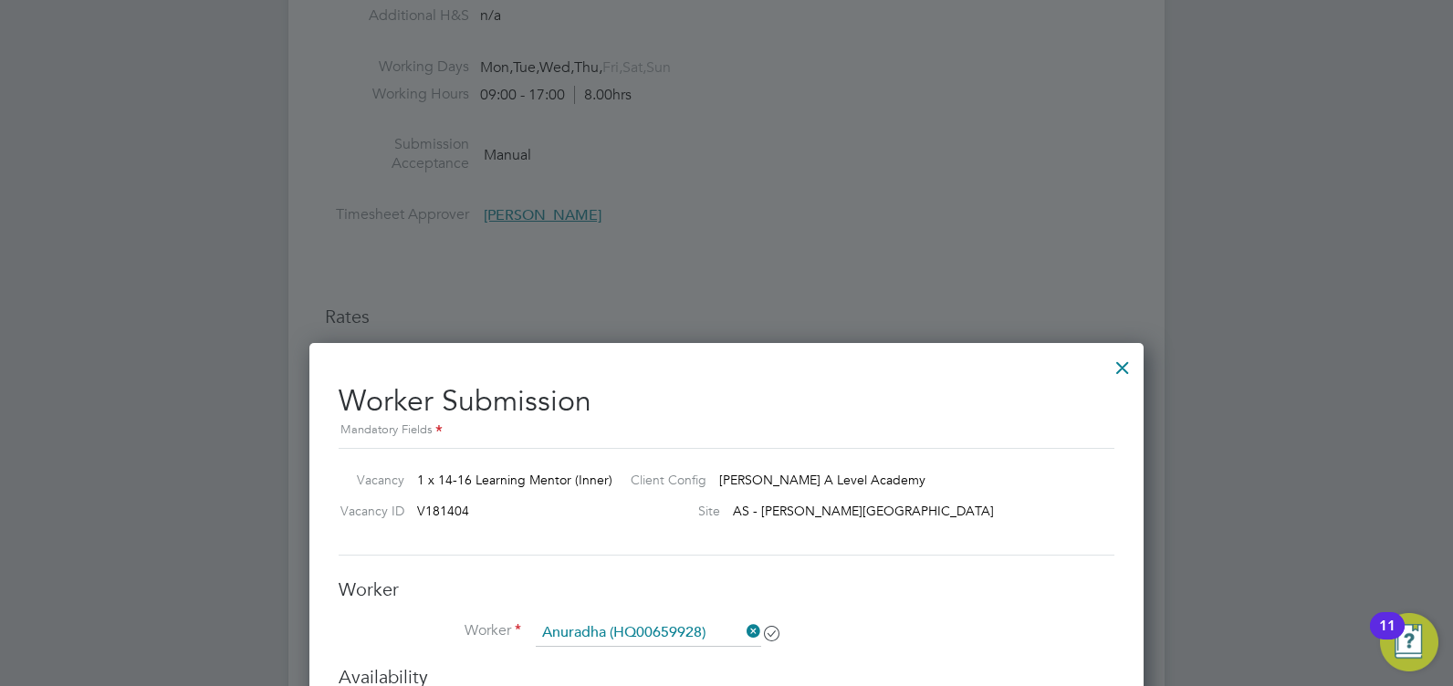
click at [1125, 368] on div at bounding box center [1122, 363] width 33 height 33
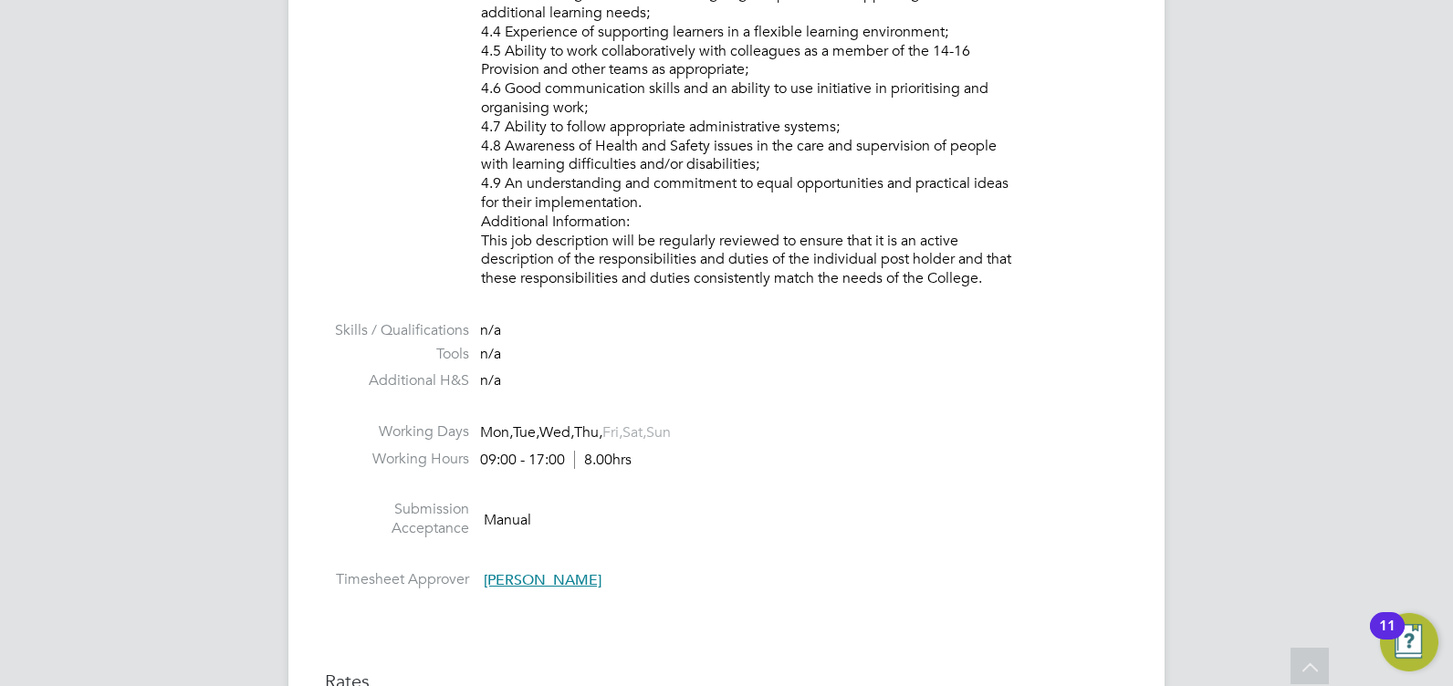
scroll to position [1552, 0]
